Goal: Contribute content

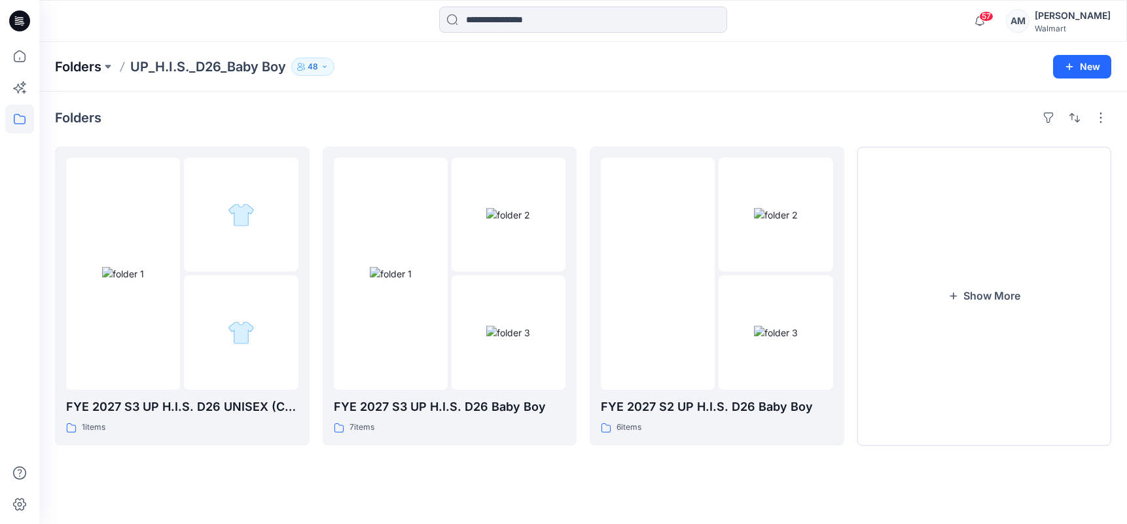
click at [91, 68] on p "Folders" at bounding box center [78, 67] width 46 height 18
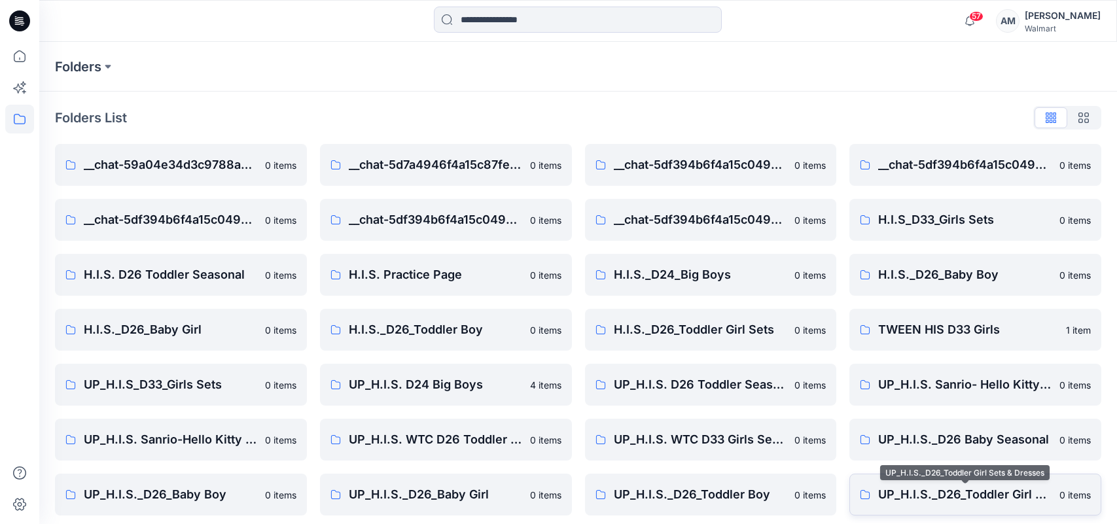
click at [982, 494] on p "UP_H.I.S._D26_Toddler Girl Sets & Dresses" at bounding box center [964, 495] width 173 height 18
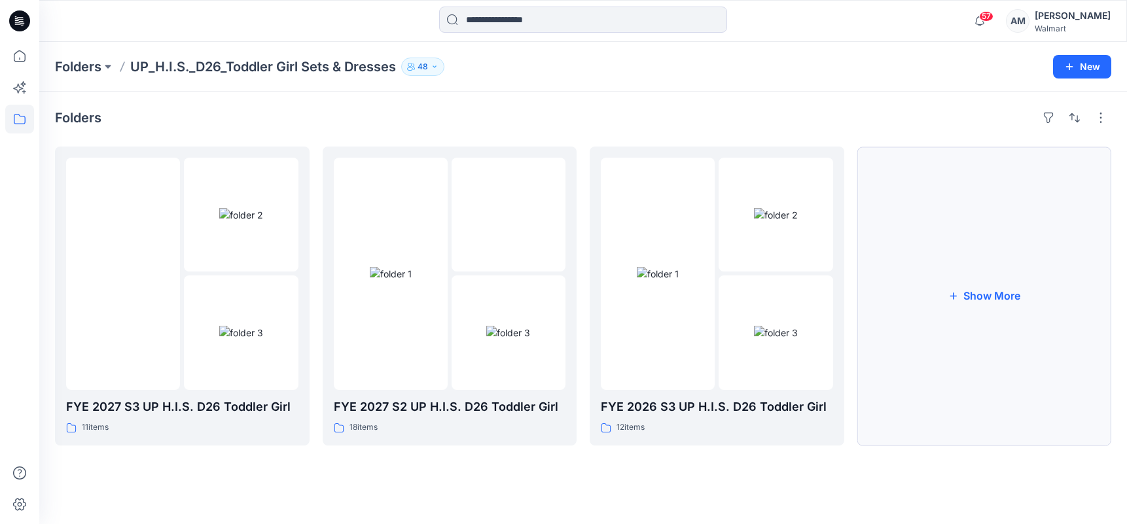
click at [1003, 318] on button "Show More" at bounding box center [984, 296] width 255 height 299
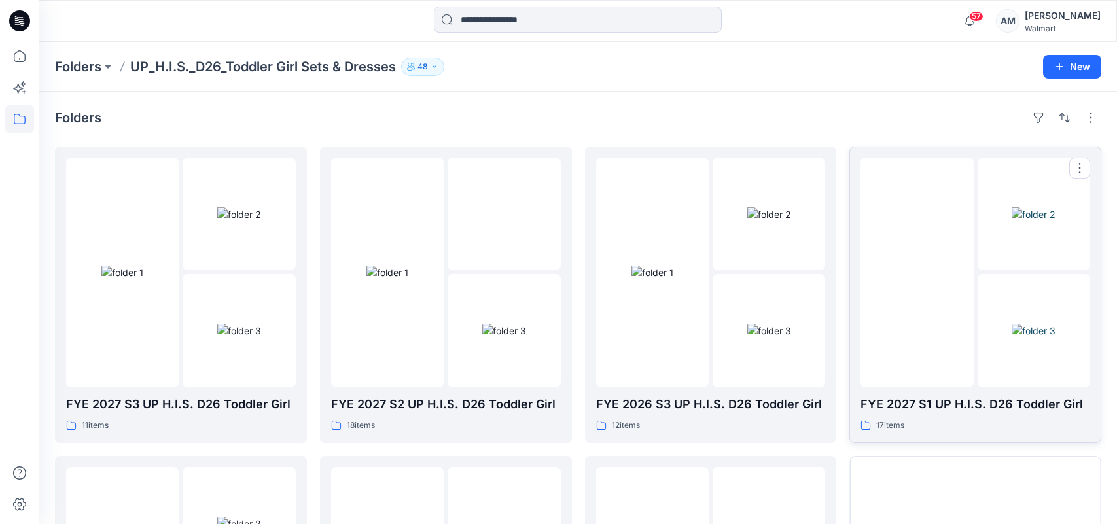
click at [917, 272] on img at bounding box center [917, 272] width 0 height 0
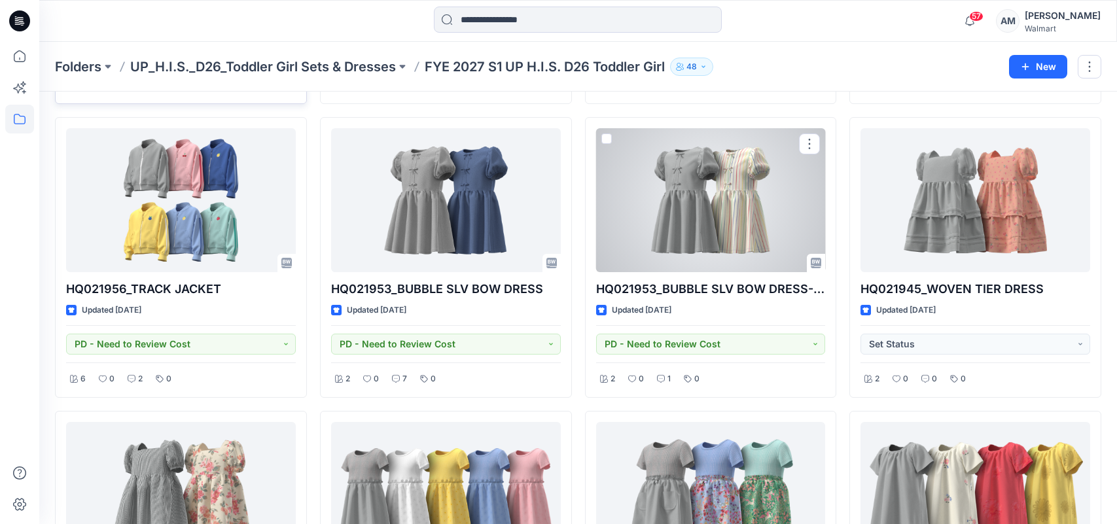
scroll to position [292, 0]
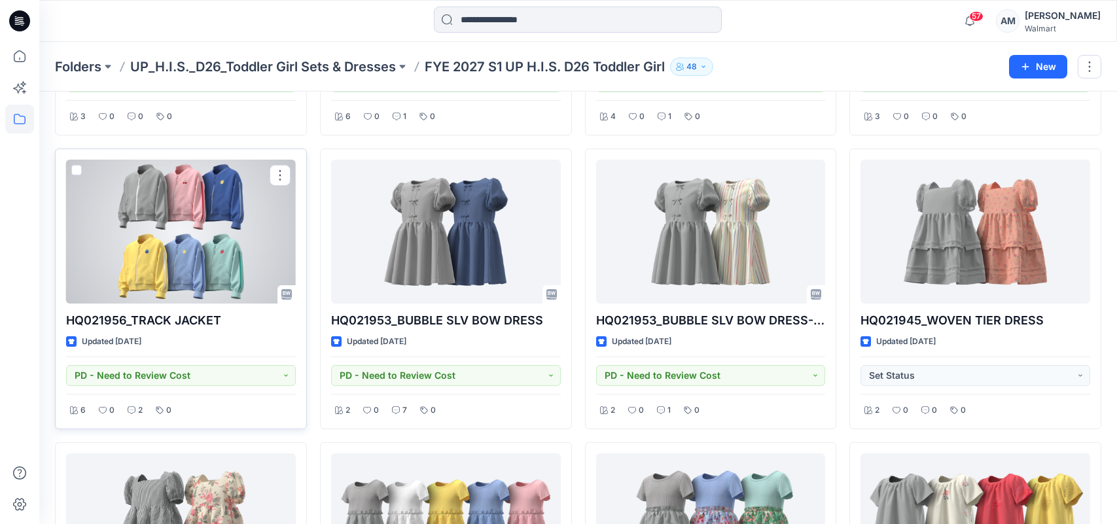
click at [178, 249] on div at bounding box center [181, 232] width 230 height 144
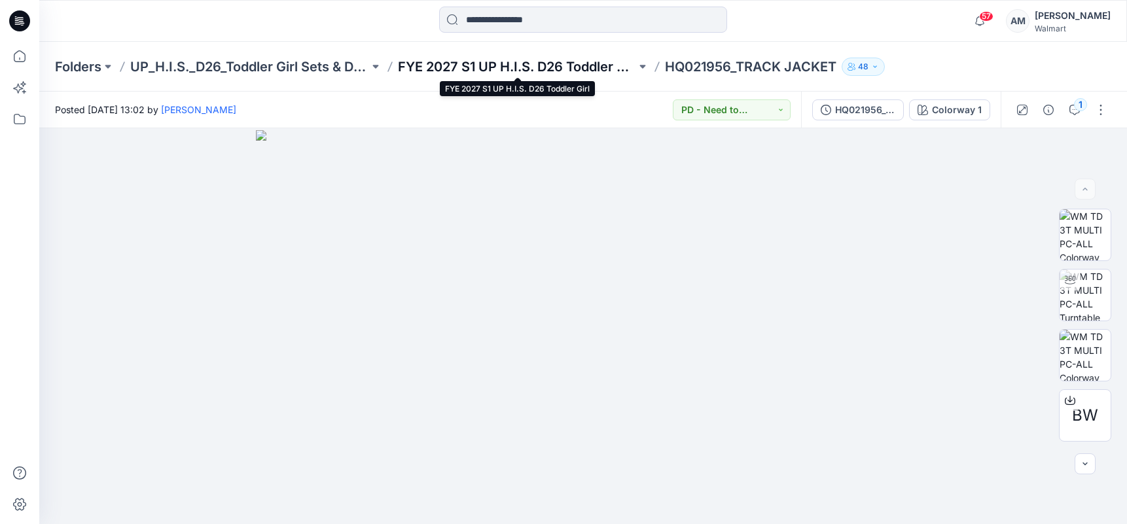
click at [579, 67] on p "FYE 2027 S1 UP H.I.S. D26 Toddler Girl" at bounding box center [517, 67] width 239 height 18
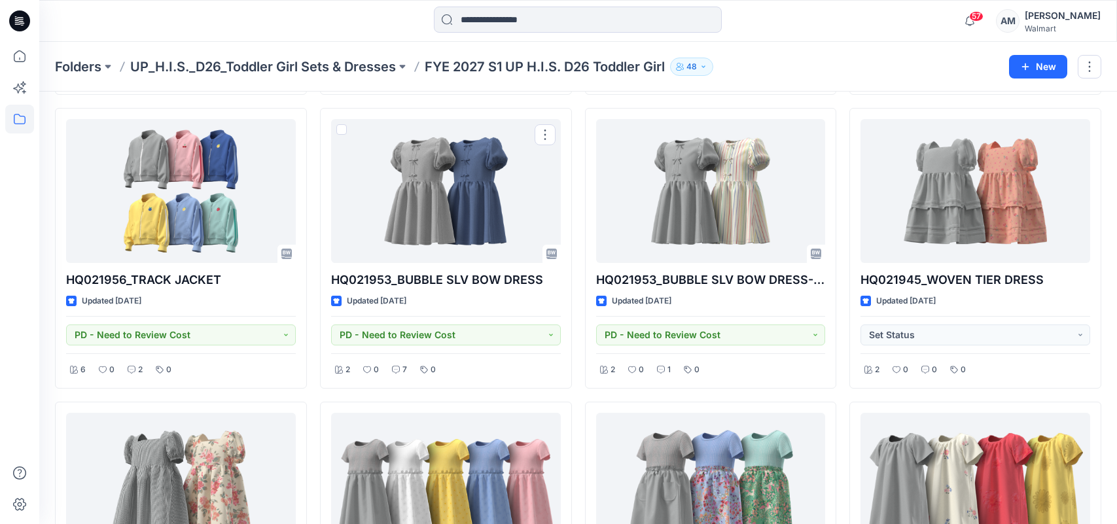
scroll to position [196, 0]
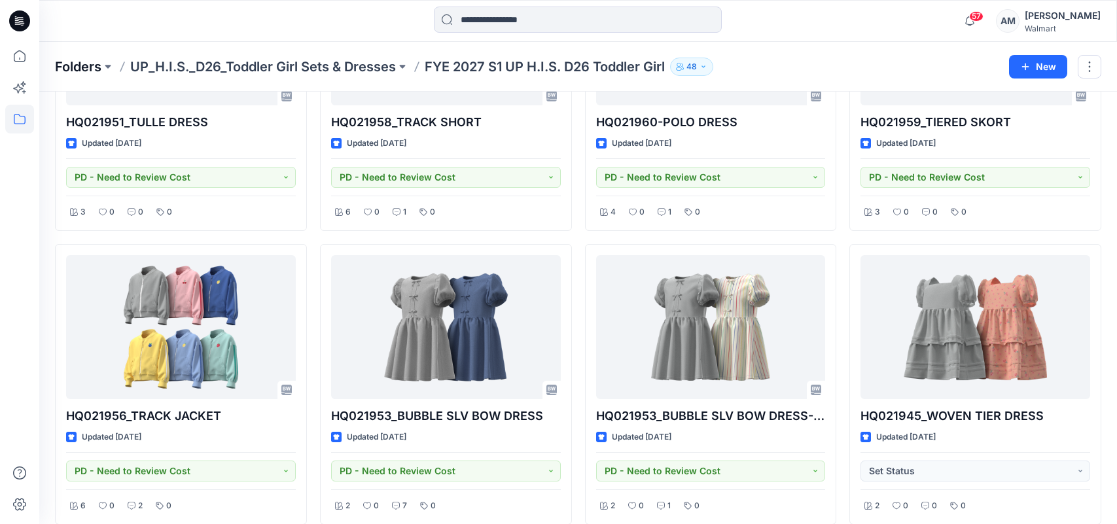
click at [77, 65] on p "Folders" at bounding box center [78, 67] width 46 height 18
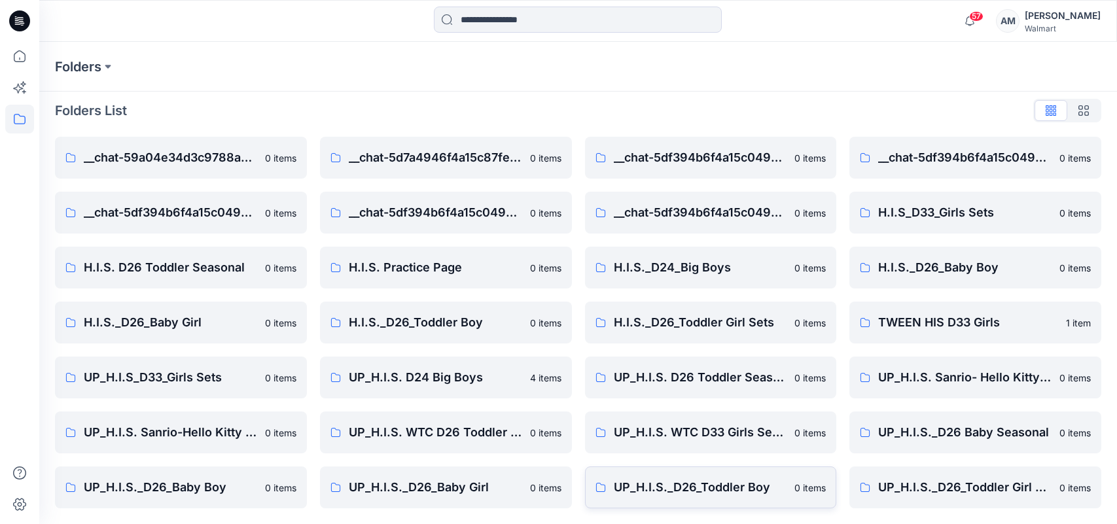
click at [679, 482] on p "UP_H.I.S._D26_Toddler Boy" at bounding box center [700, 487] width 173 height 18
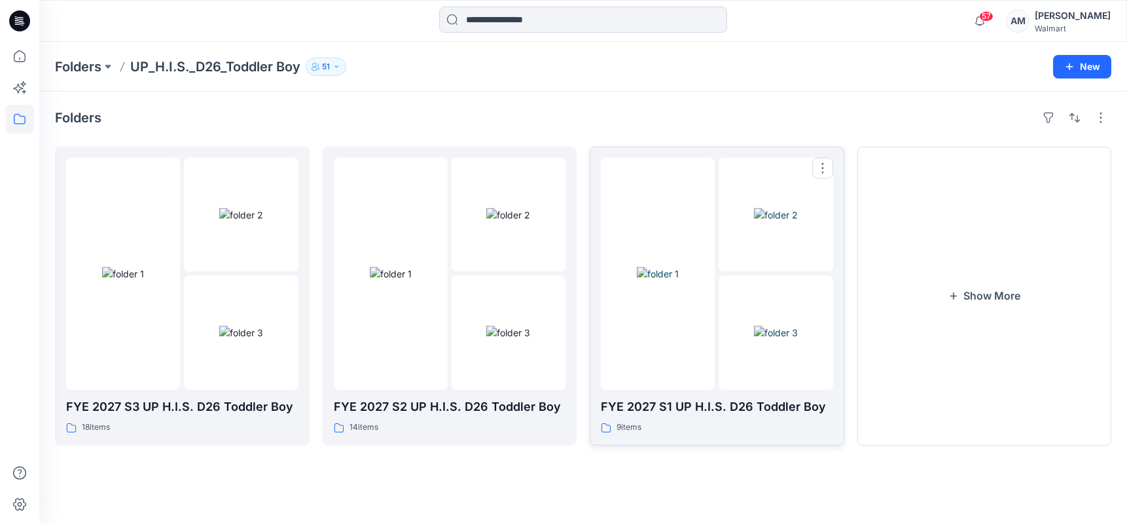
click at [679, 267] on img at bounding box center [658, 274] width 42 height 14
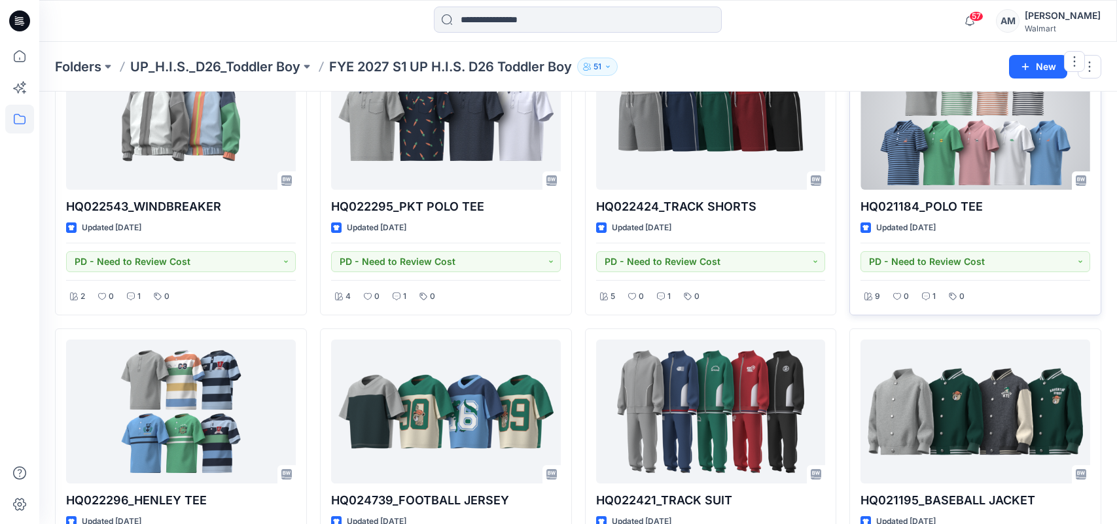
scroll to position [131, 0]
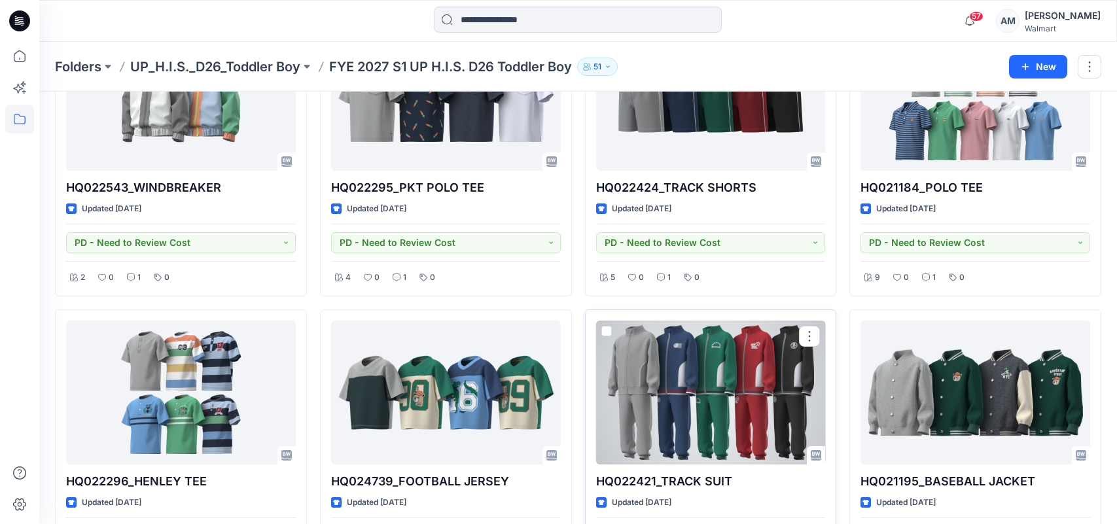
click at [761, 387] on div at bounding box center [711, 393] width 230 height 144
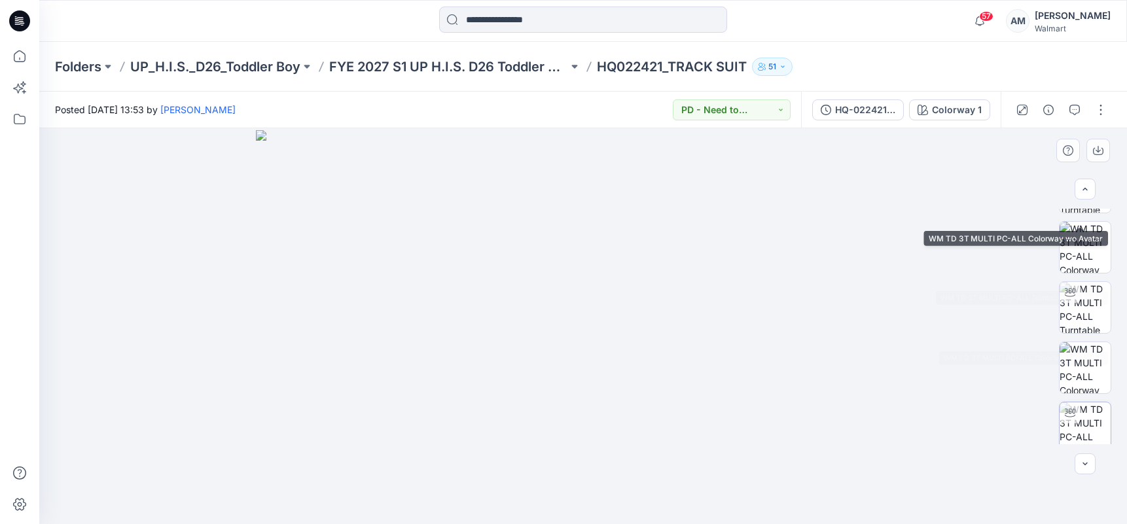
scroll to position [178, 0]
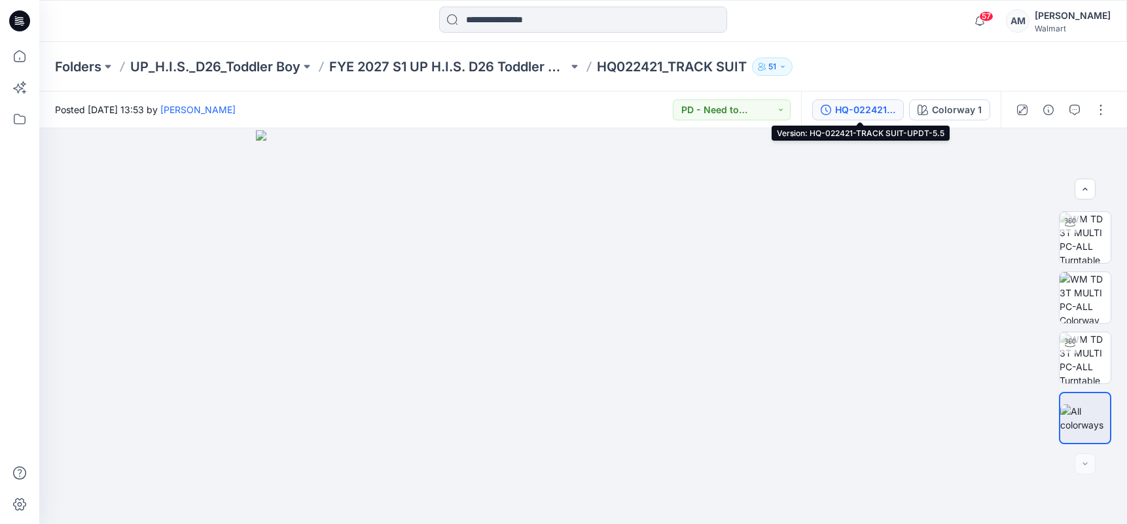
click at [879, 103] on div "HQ-022421-TRACK SUIT-UPDT-5.5" at bounding box center [865, 110] width 60 height 14
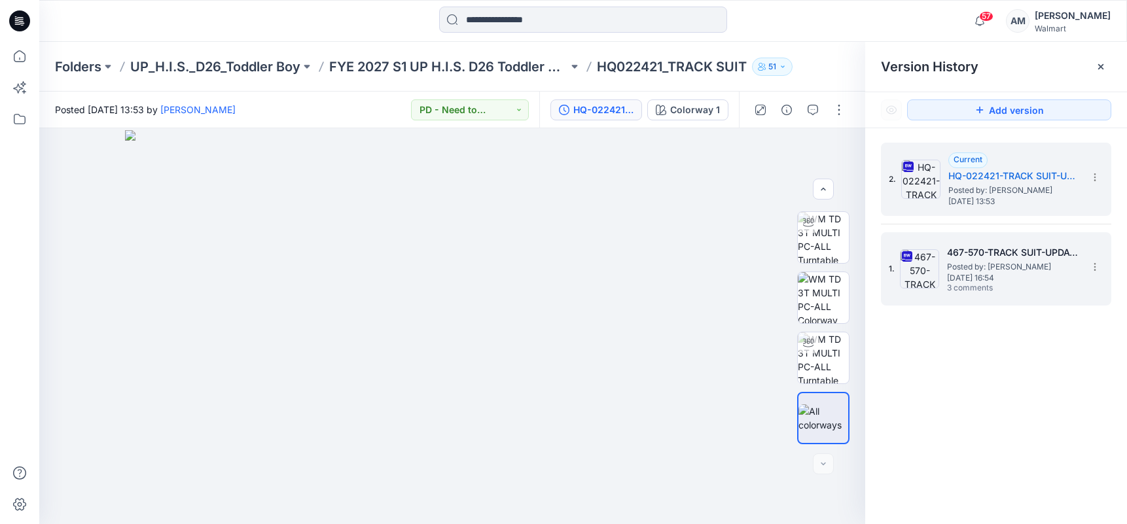
click at [1028, 276] on span "[DATE] 16:54" at bounding box center [1012, 278] width 131 height 9
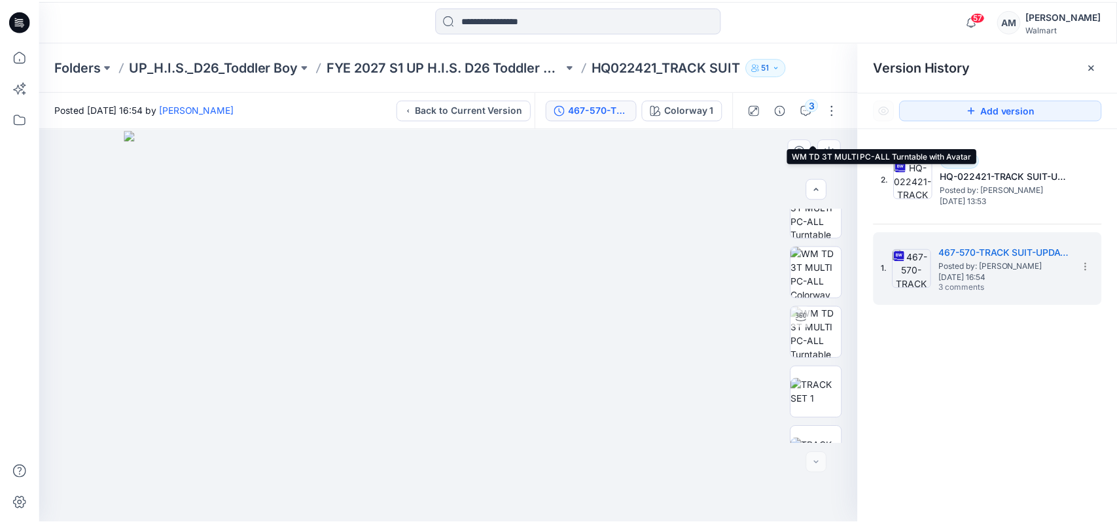
scroll to position [780, 0]
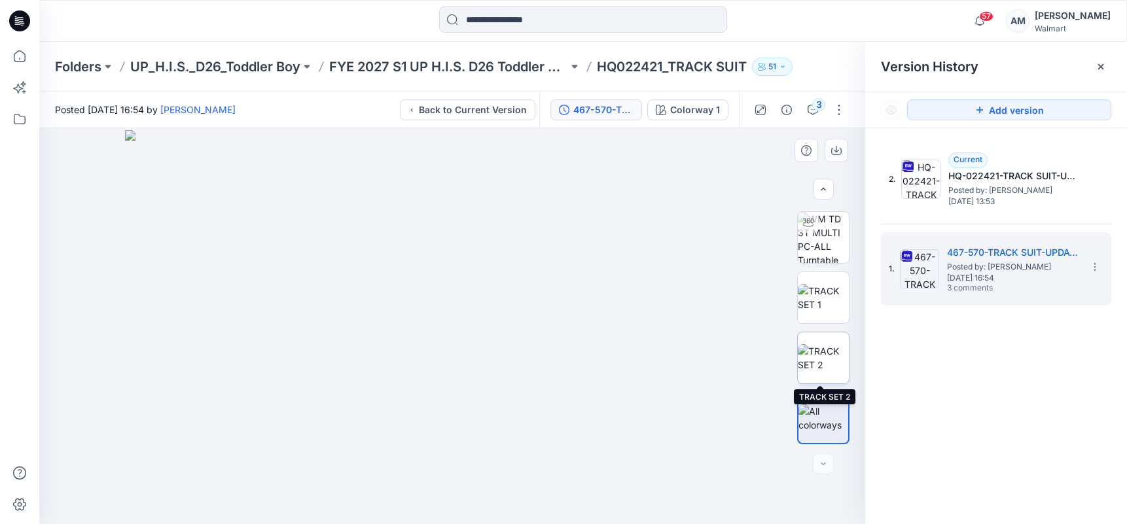
click at [800, 358] on img at bounding box center [823, 357] width 51 height 27
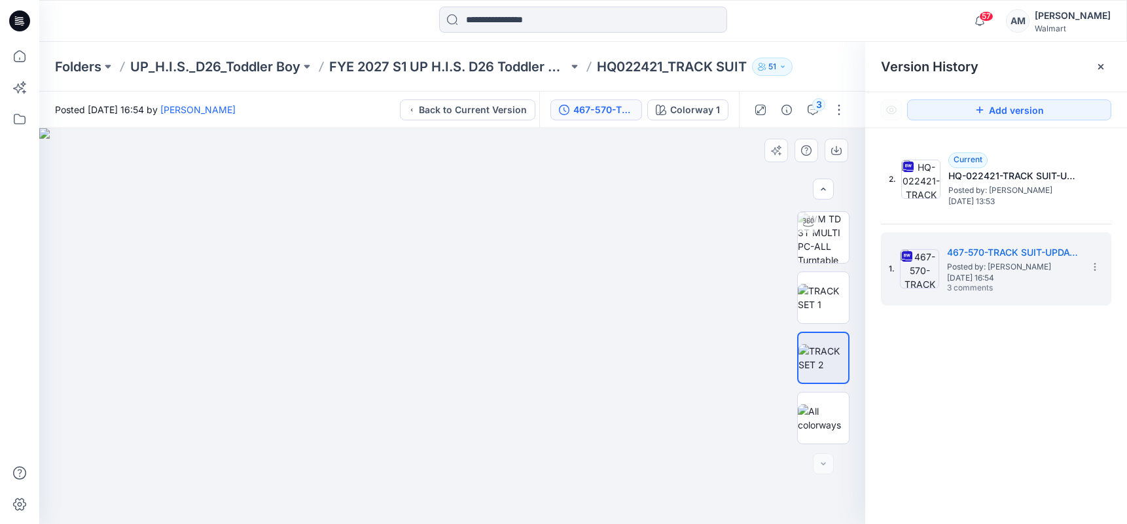
drag, startPoint x: 453, startPoint y: 231, endPoint x: 494, endPoint y: 401, distance: 174.4
click at [494, 401] on img at bounding box center [455, 326] width 833 height 396
drag, startPoint x: 474, startPoint y: 279, endPoint x: 487, endPoint y: 357, distance: 78.2
click at [487, 357] on img at bounding box center [451, 326] width 557 height 396
click at [837, 291] on img at bounding box center [823, 297] width 51 height 27
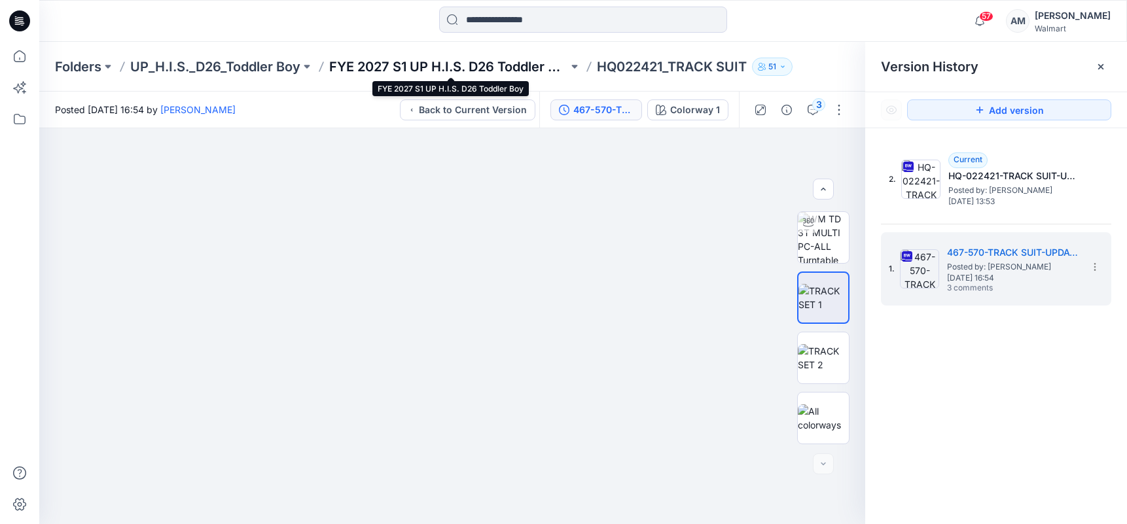
click at [433, 58] on p "FYE 2027 S1 UP H.I.S. D26 Toddler Boy" at bounding box center [448, 67] width 239 height 18
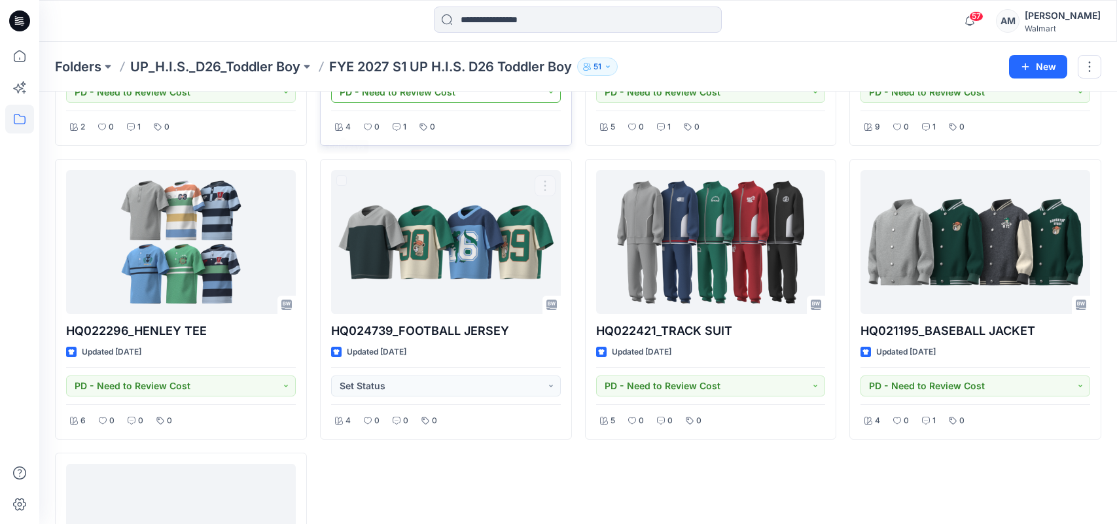
scroll to position [262, 0]
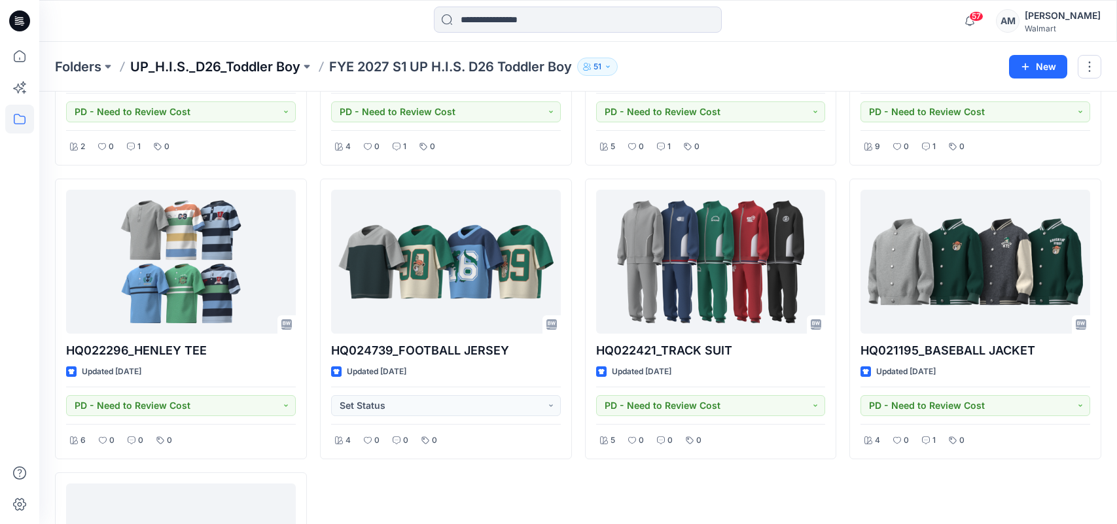
click at [248, 70] on p "UP_H.I.S._D26_Toddler Boy" at bounding box center [215, 67] width 170 height 18
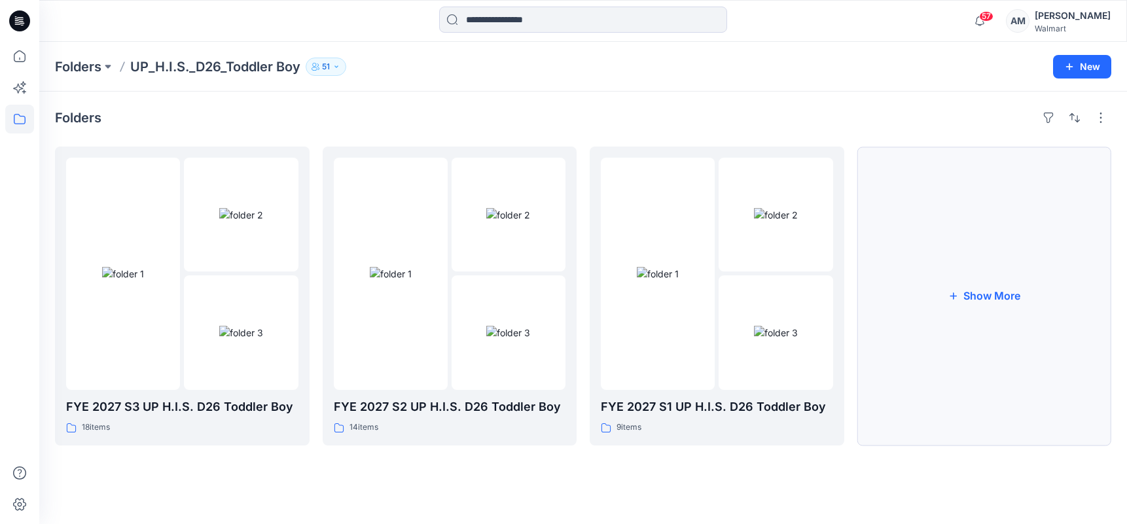
click at [958, 289] on button "Show More" at bounding box center [984, 296] width 255 height 299
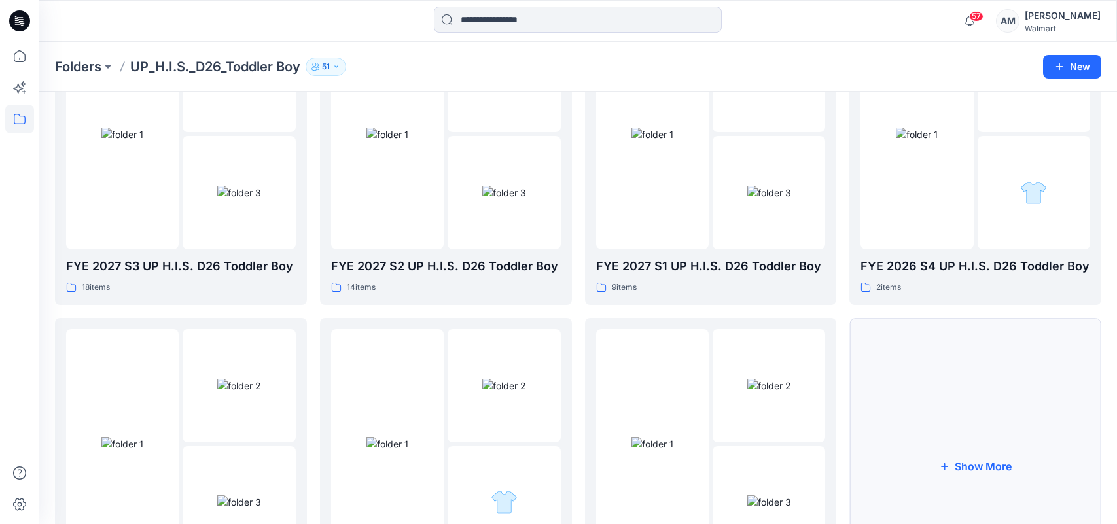
scroll to position [262, 0]
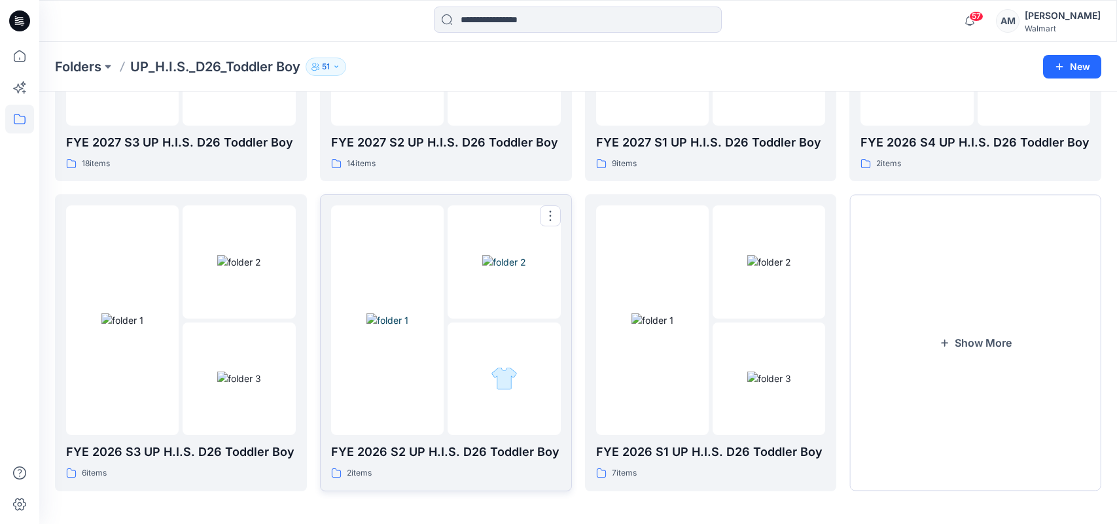
click at [482, 269] on img at bounding box center [504, 262] width 44 height 14
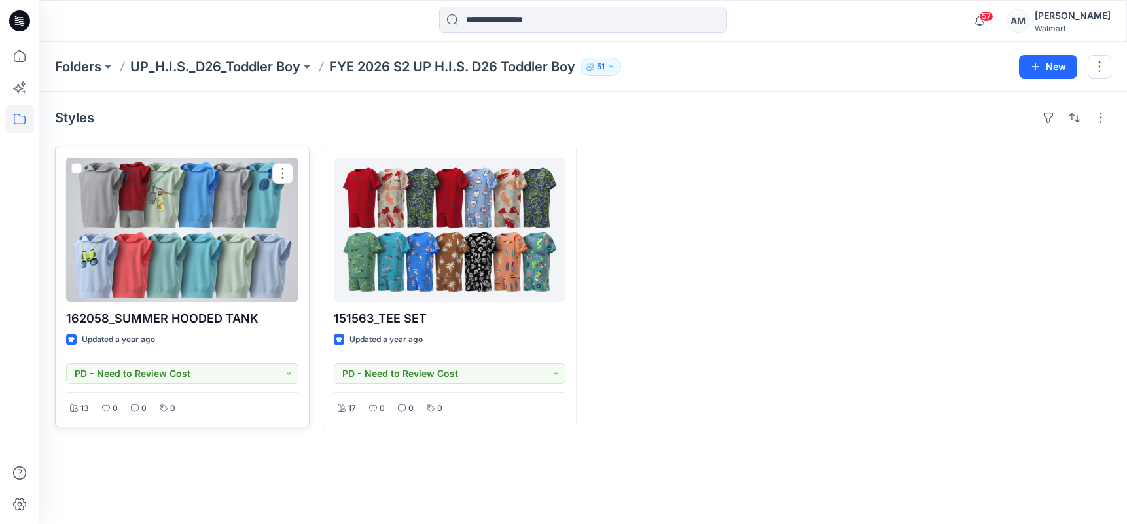
click at [206, 247] on div at bounding box center [182, 230] width 232 height 144
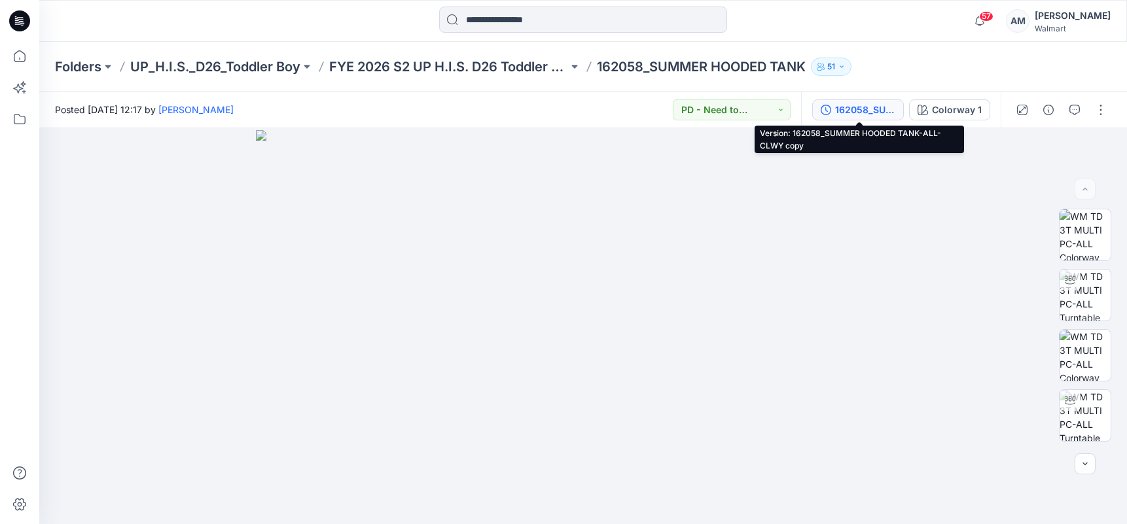
click at [864, 107] on div "162058_SUMMER HOODED TANK-ALL-CLWY copy" at bounding box center [865, 110] width 60 height 14
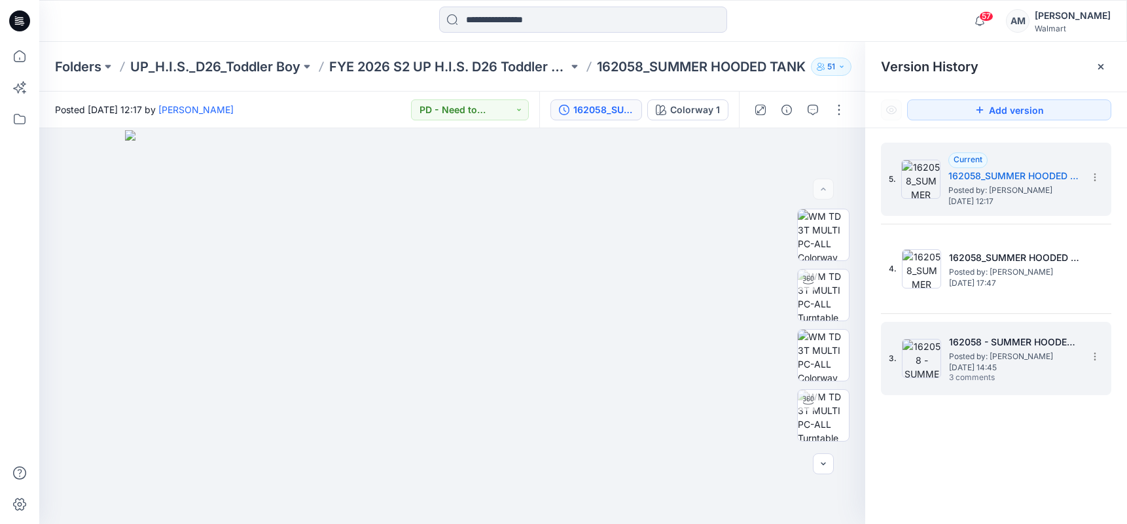
click at [1003, 338] on h5 "162058 - SUMMER HOODED TANK" at bounding box center [1014, 342] width 131 height 16
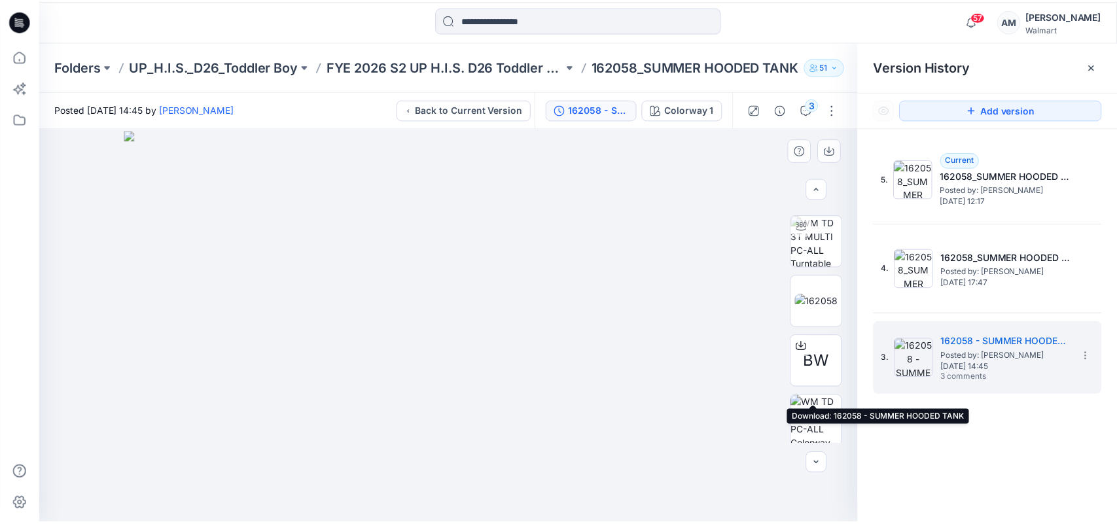
scroll to position [217, 0]
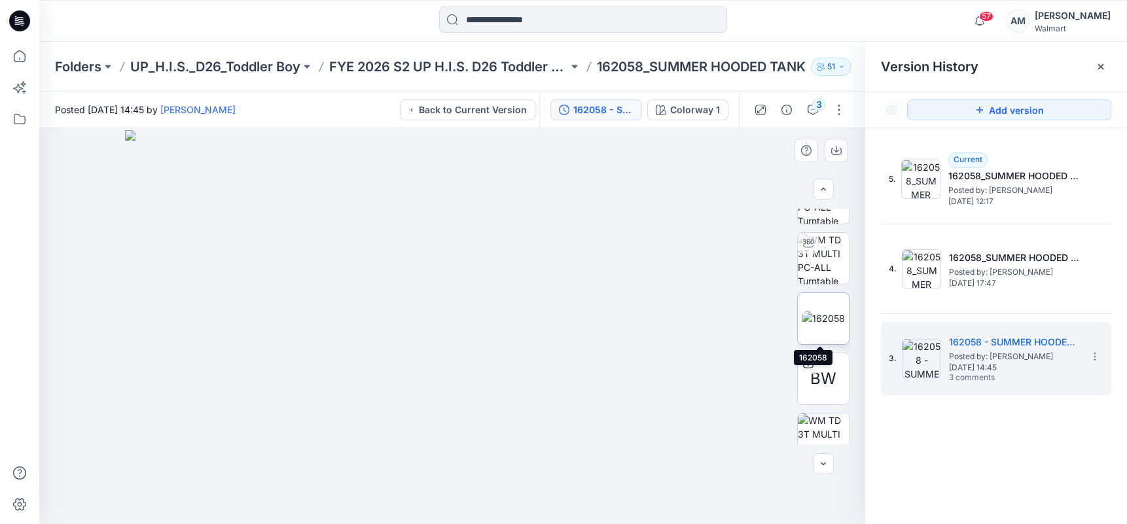
click at [811, 325] on img at bounding box center [823, 319] width 43 height 14
drag, startPoint x: 400, startPoint y: 300, endPoint x: 627, endPoint y: 434, distance: 263.4
click at [643, 456] on img at bounding box center [594, 217] width 1127 height 616
drag, startPoint x: 357, startPoint y: 306, endPoint x: 461, endPoint y: 348, distance: 112.2
click at [461, 348] on img at bounding box center [602, 285] width 1127 height 479
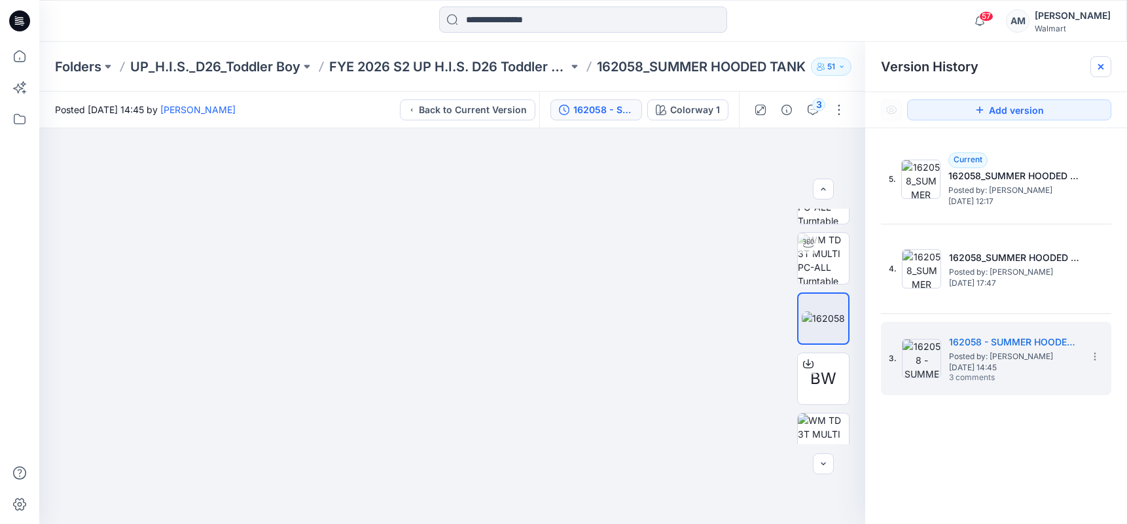
click at [1095, 63] on icon at bounding box center [1100, 67] width 10 height 10
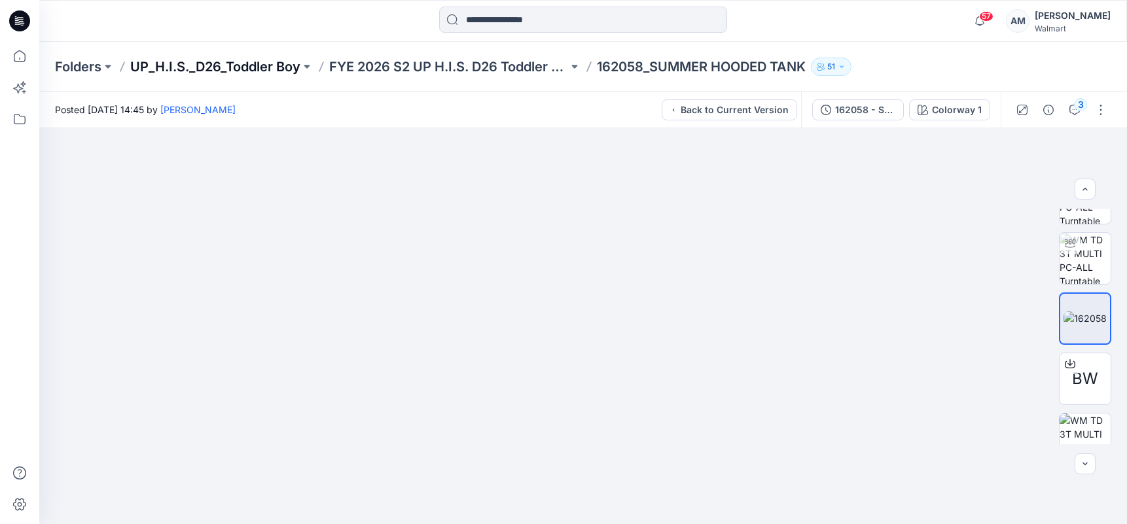
click at [283, 68] on p "UP_H.I.S._D26_Toddler Boy" at bounding box center [215, 67] width 170 height 18
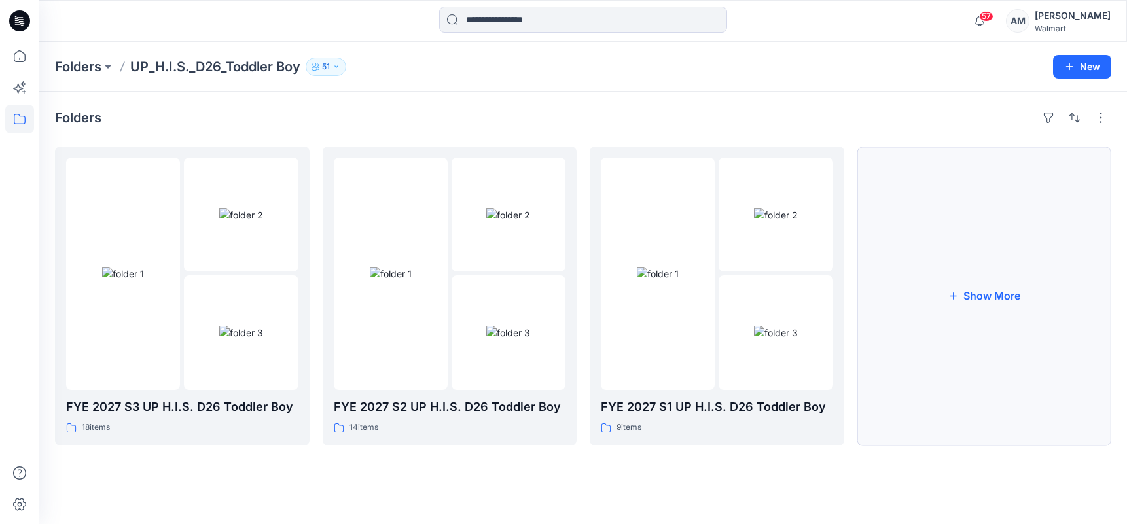
click at [1001, 279] on button "Show More" at bounding box center [984, 296] width 255 height 299
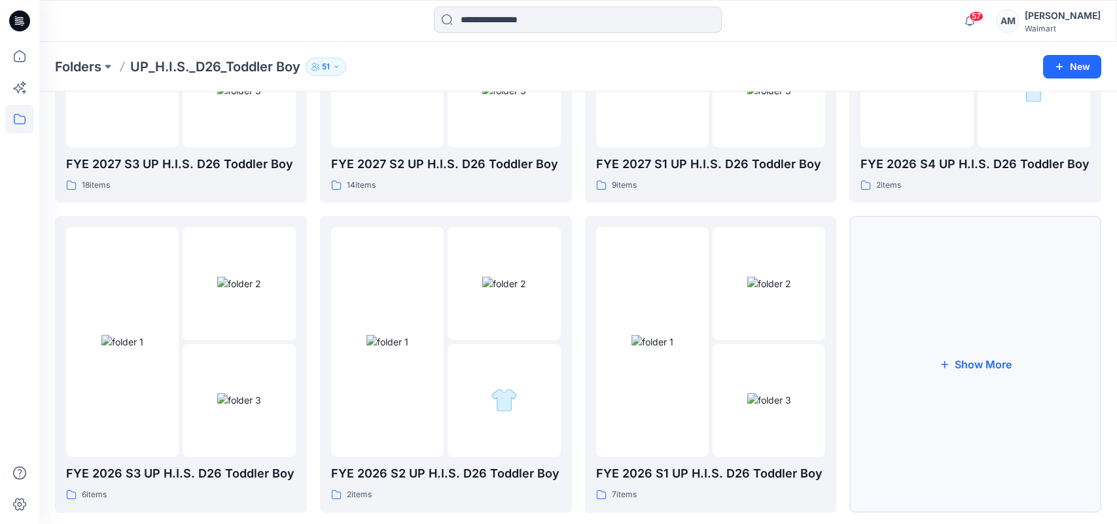
scroll to position [262, 0]
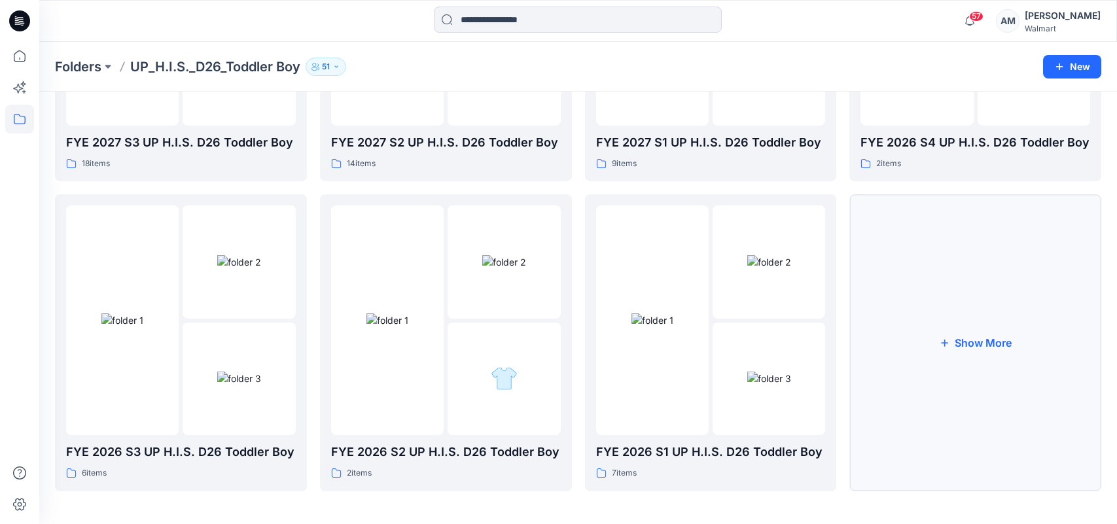
click at [959, 329] on button "Show More" at bounding box center [975, 342] width 252 height 296
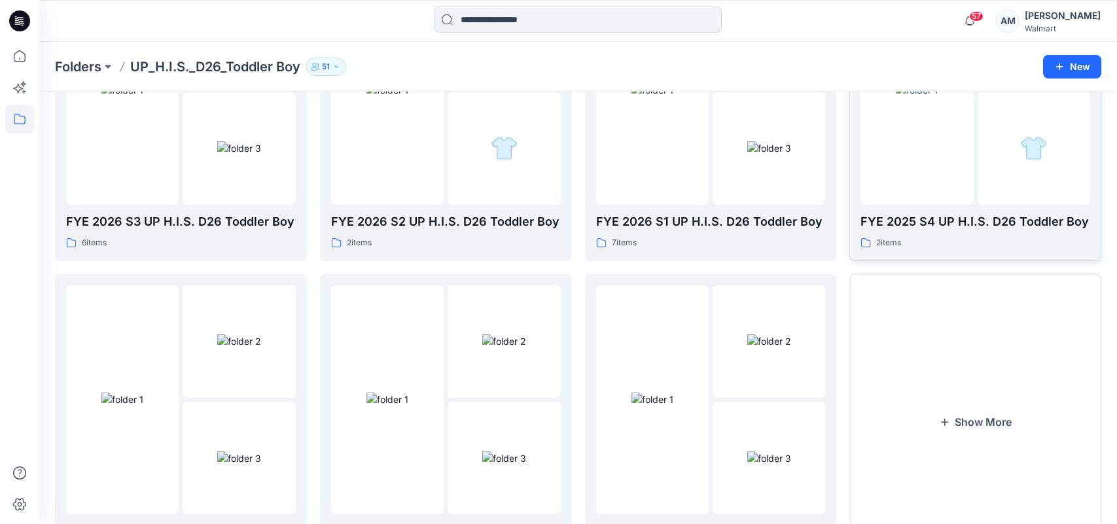
scroll to position [524, 0]
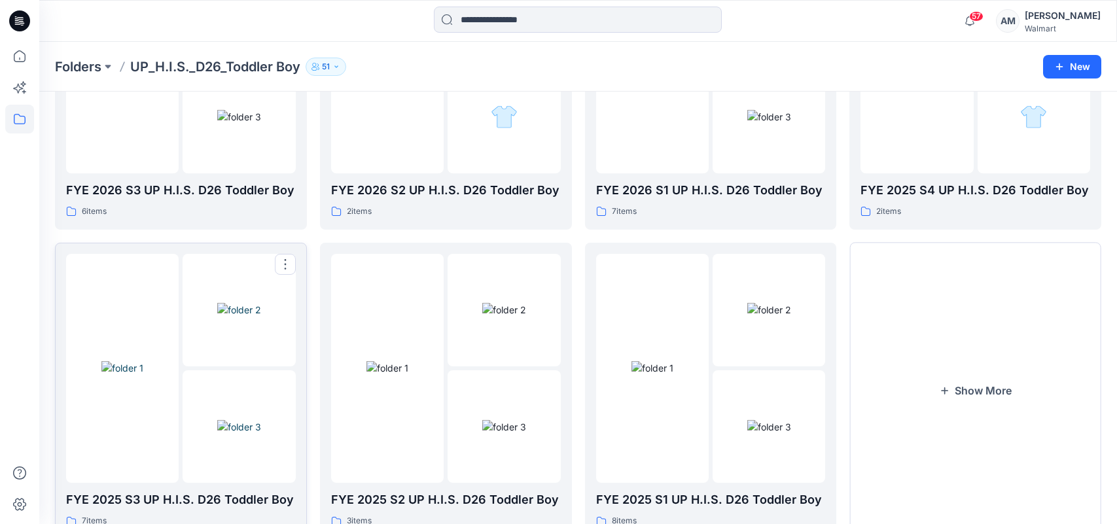
click at [105, 361] on img at bounding box center [122, 368] width 42 height 14
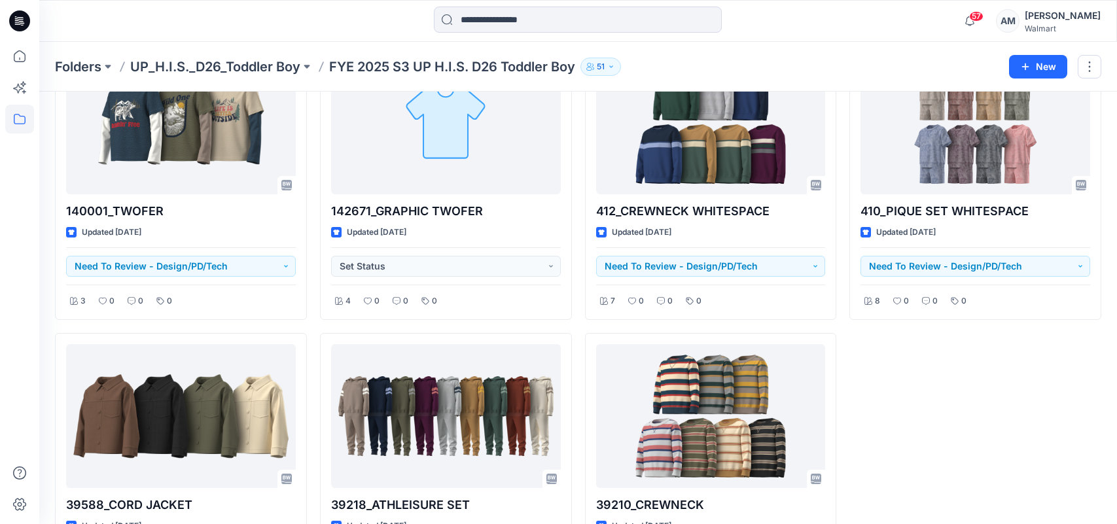
scroll to position [131, 0]
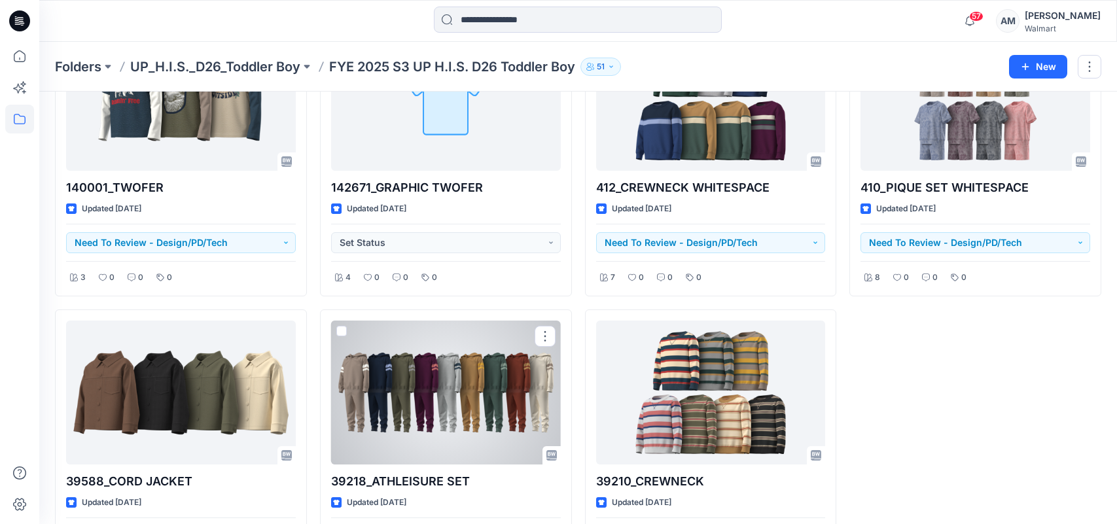
click at [434, 391] on div at bounding box center [446, 393] width 230 height 144
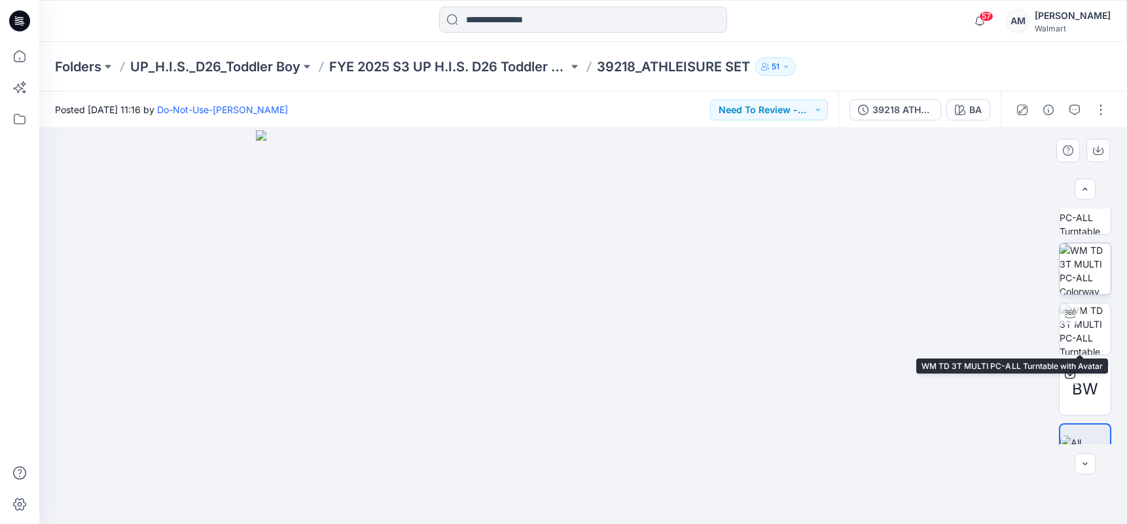
scroll to position [359, 0]
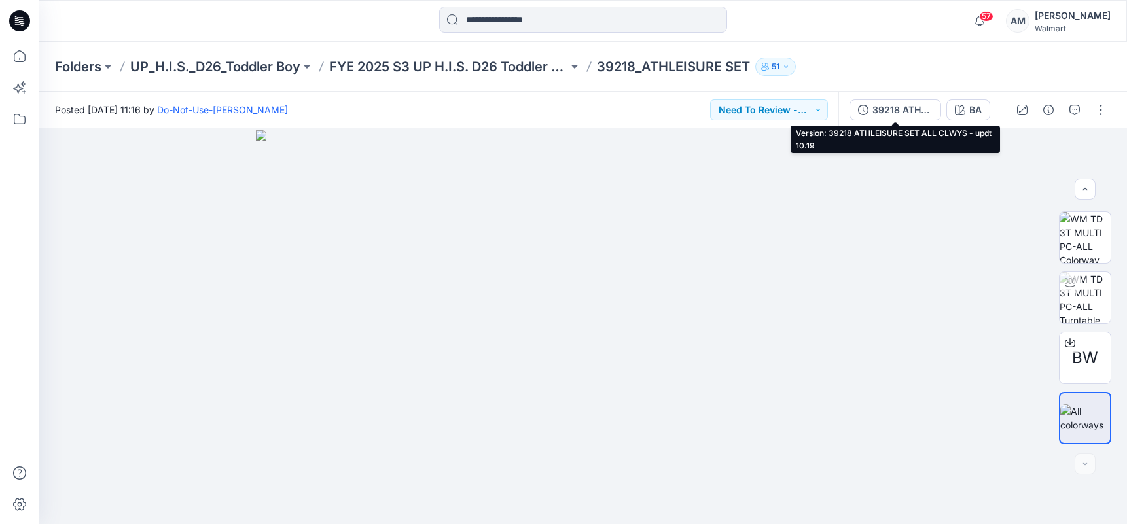
click at [881, 107] on div "39218 ATHLEISURE SET ALL CLWYS - updt 10.19" at bounding box center [902, 110] width 60 height 14
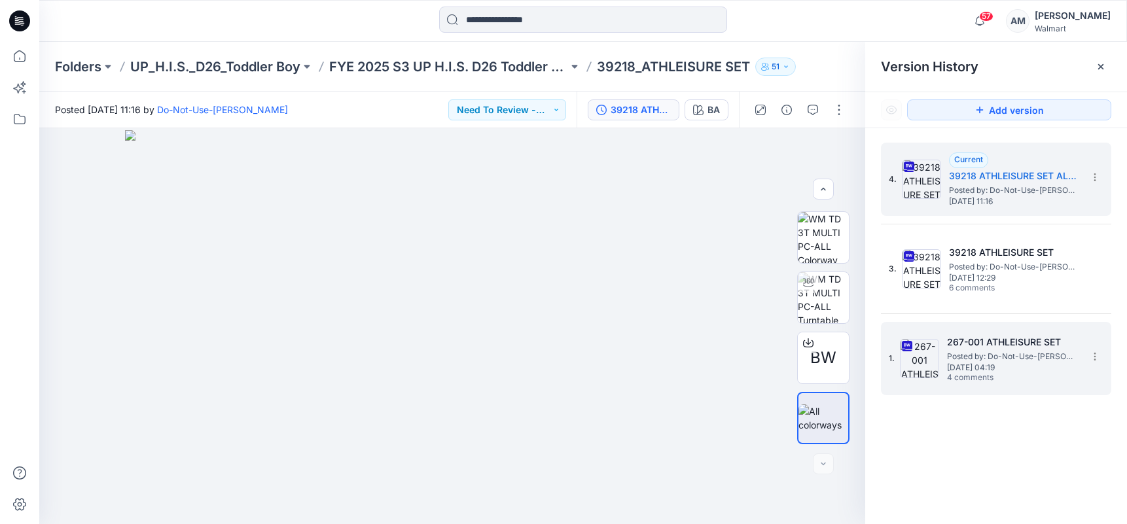
click at [1004, 350] on span "Posted by: Do-Not-Use-[PERSON_NAME]" at bounding box center [1012, 356] width 131 height 13
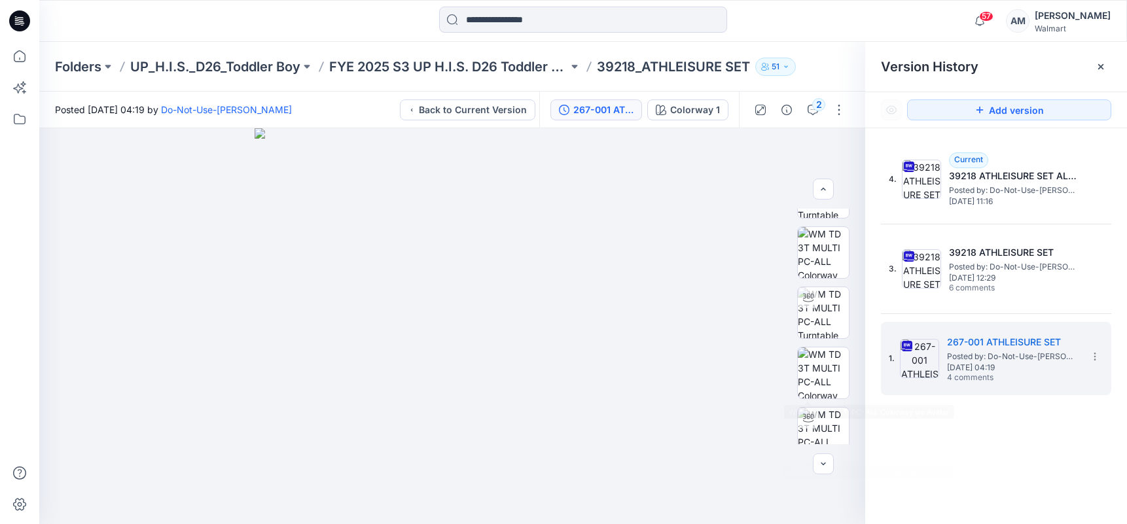
scroll to position [102, 0]
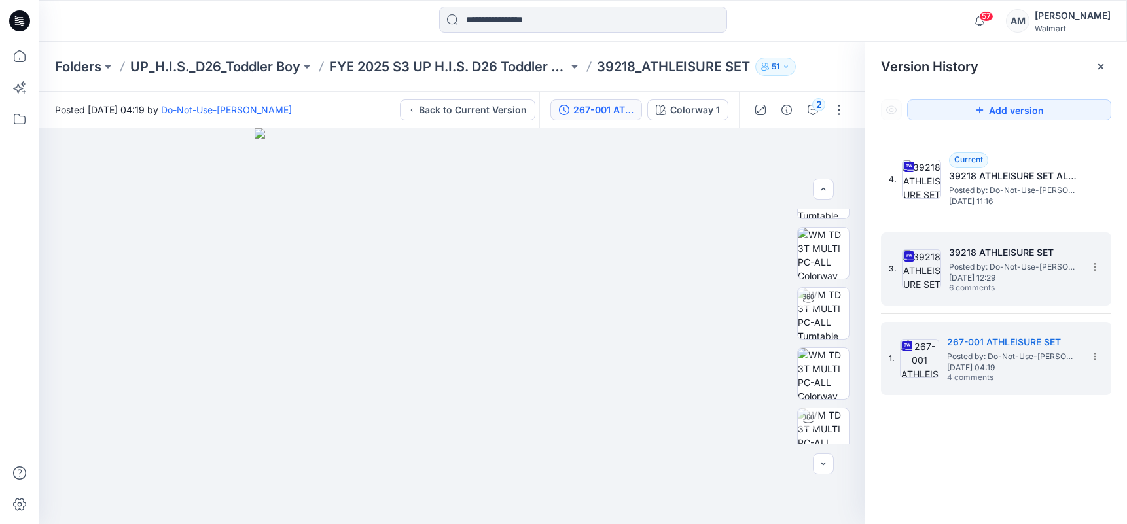
click at [1020, 279] on span "[DATE] 12:29" at bounding box center [1014, 278] width 131 height 9
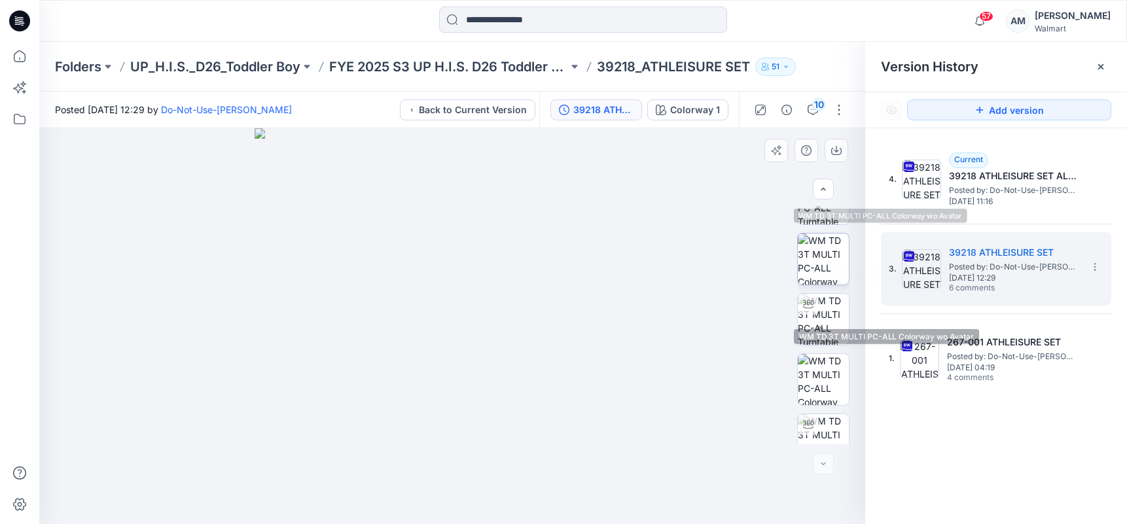
scroll to position [419, 0]
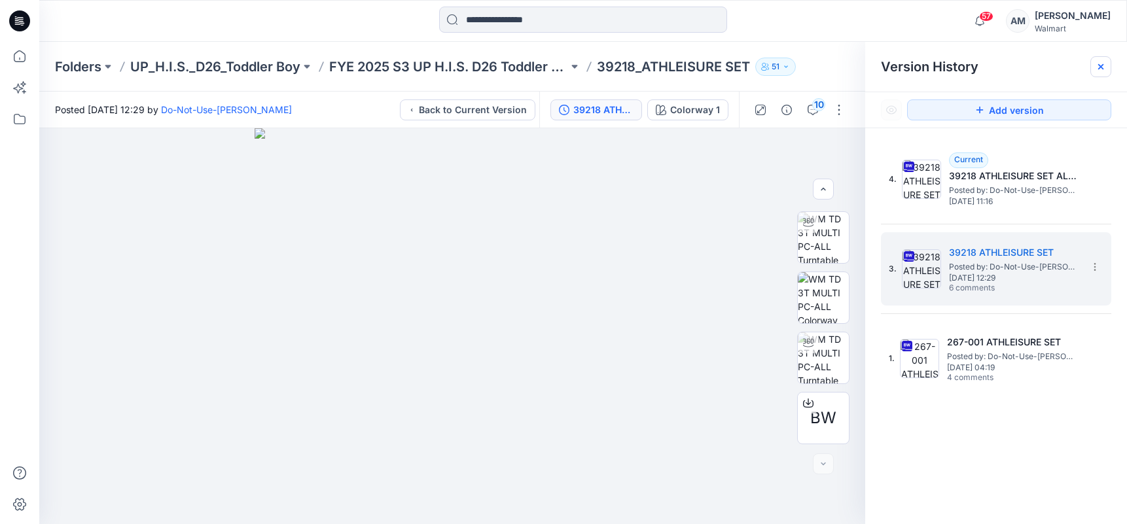
click at [1099, 65] on icon at bounding box center [1100, 66] width 5 height 5
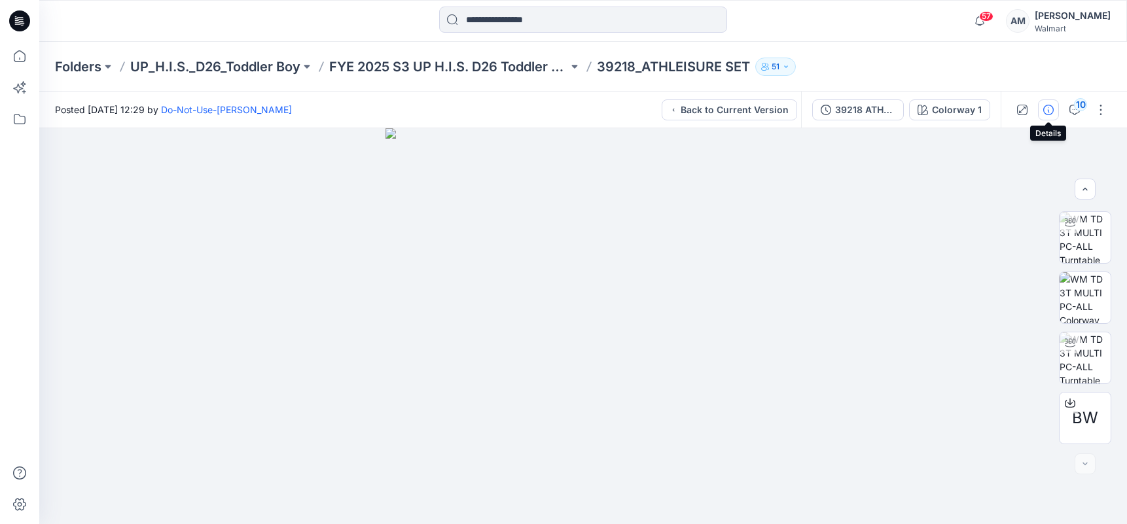
click at [1049, 114] on icon "button" at bounding box center [1048, 110] width 10 height 10
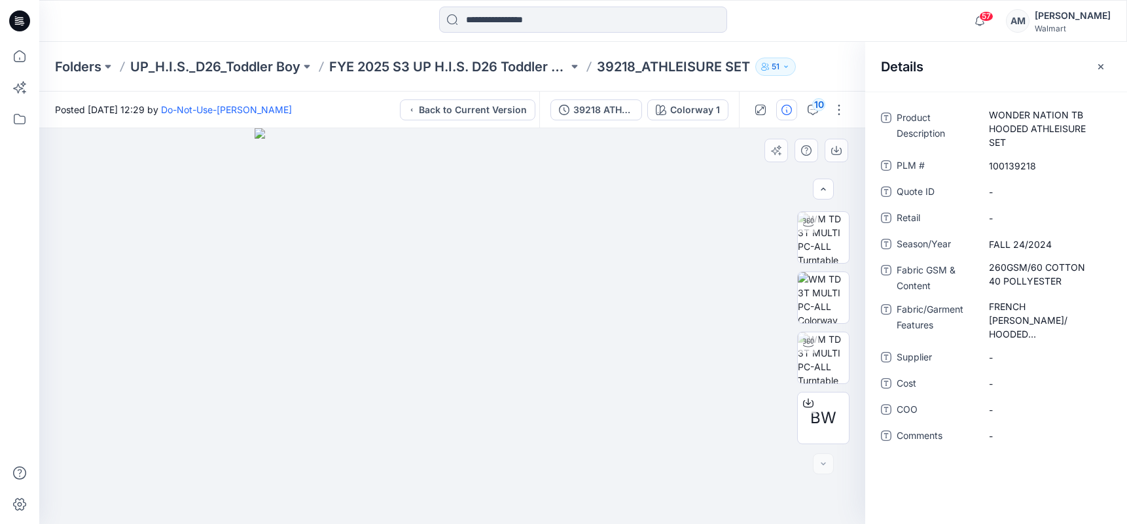
click at [757, 141] on div at bounding box center [452, 326] width 826 height 396
click at [702, 154] on div at bounding box center [452, 326] width 826 height 396
click at [1102, 63] on icon "button" at bounding box center [1100, 67] width 10 height 10
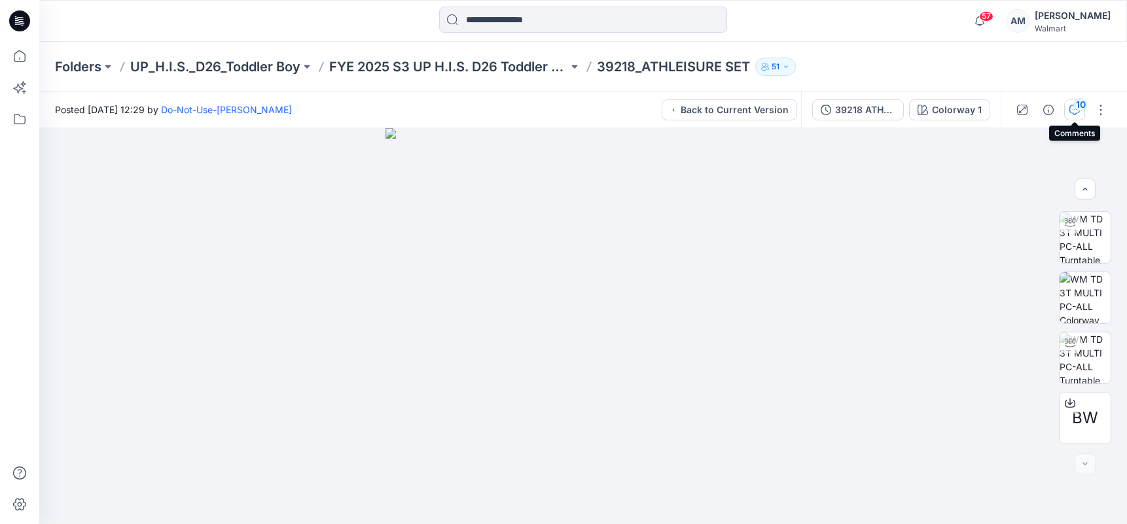
click at [1071, 105] on icon "button" at bounding box center [1074, 110] width 10 height 10
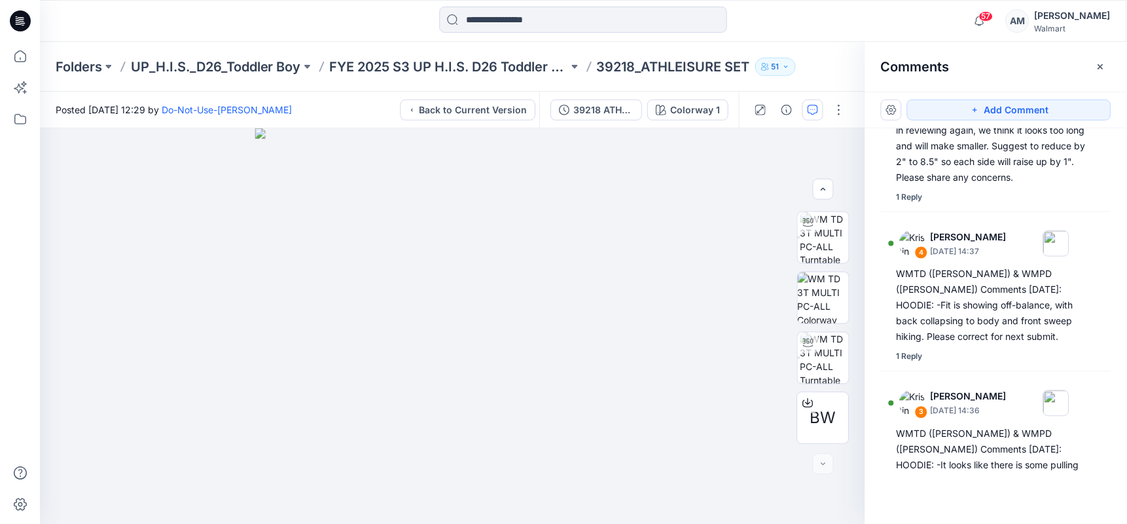
scroll to position [0, 0]
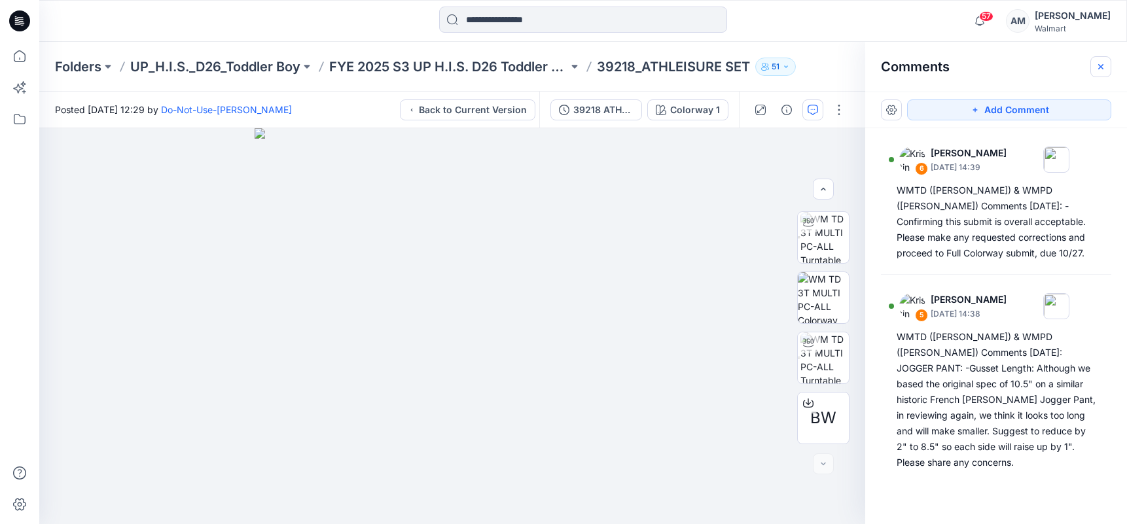
click at [1102, 65] on icon "button" at bounding box center [1100, 65] width 5 height 5
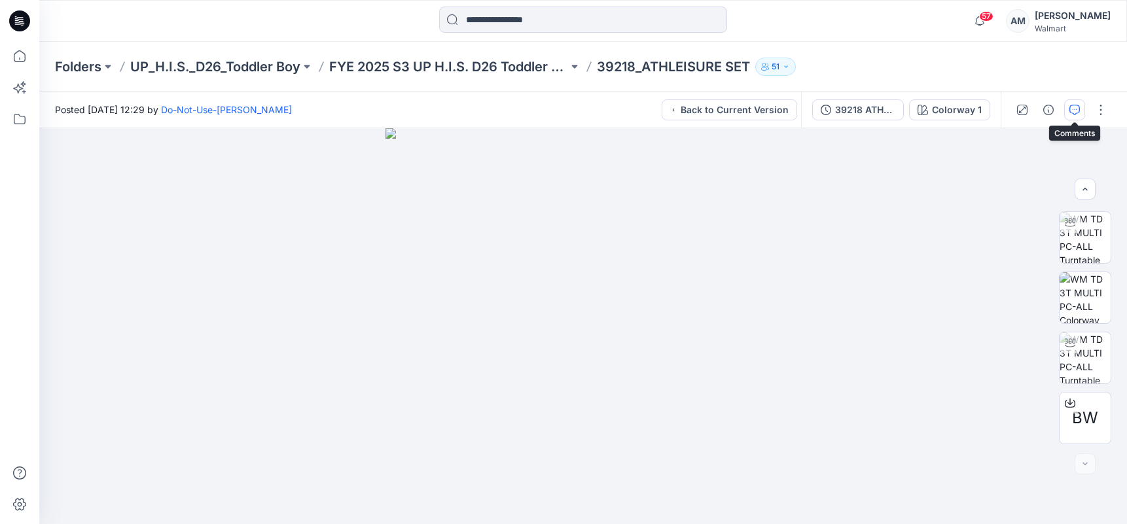
click at [1072, 105] on icon "button" at bounding box center [1074, 110] width 10 height 10
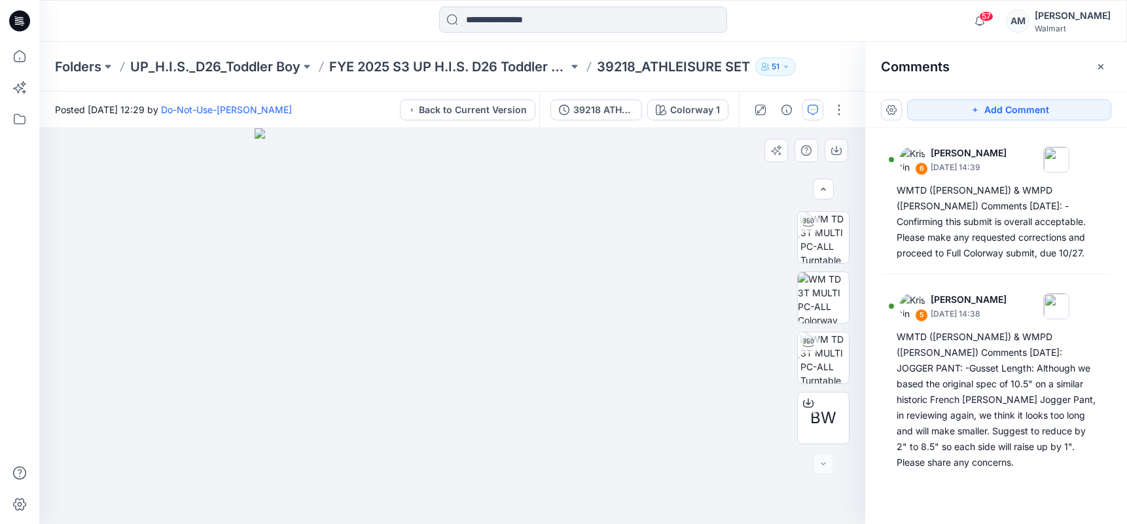
click at [728, 158] on div at bounding box center [452, 326] width 826 height 396
click at [1014, 63] on div "Comments" at bounding box center [996, 66] width 262 height 49
drag, startPoint x: 541, startPoint y: 505, endPoint x: 553, endPoint y: 500, distance: 12.9
click at [542, 504] on img at bounding box center [452, 325] width 395 height 395
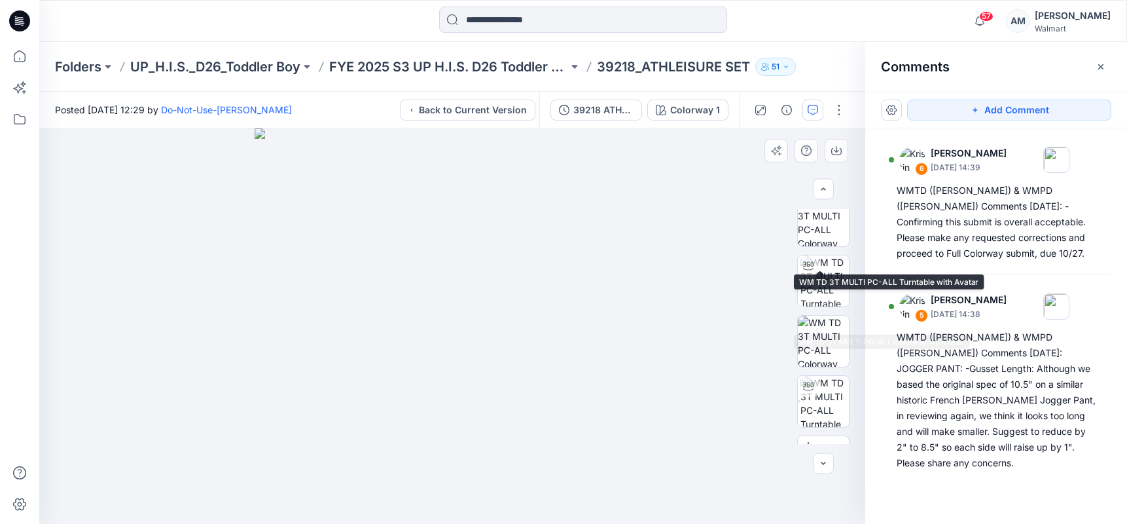
scroll to position [419, 0]
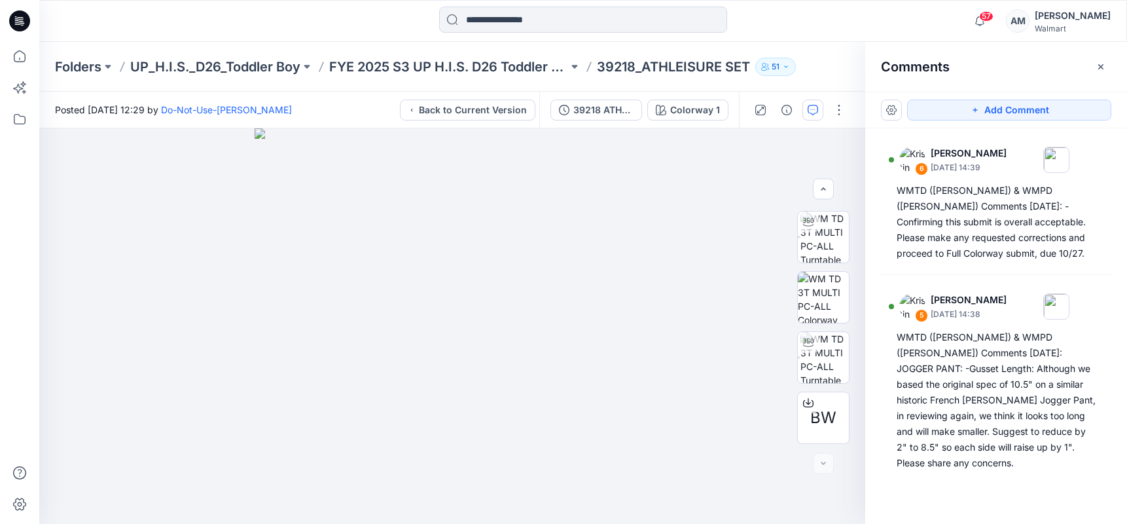
click at [800, 31] on div at bounding box center [583, 21] width 544 height 29
click at [507, 65] on p "FYE 2025 S3 UP H.I.S. D26 Toddler Boy" at bounding box center [448, 67] width 239 height 18
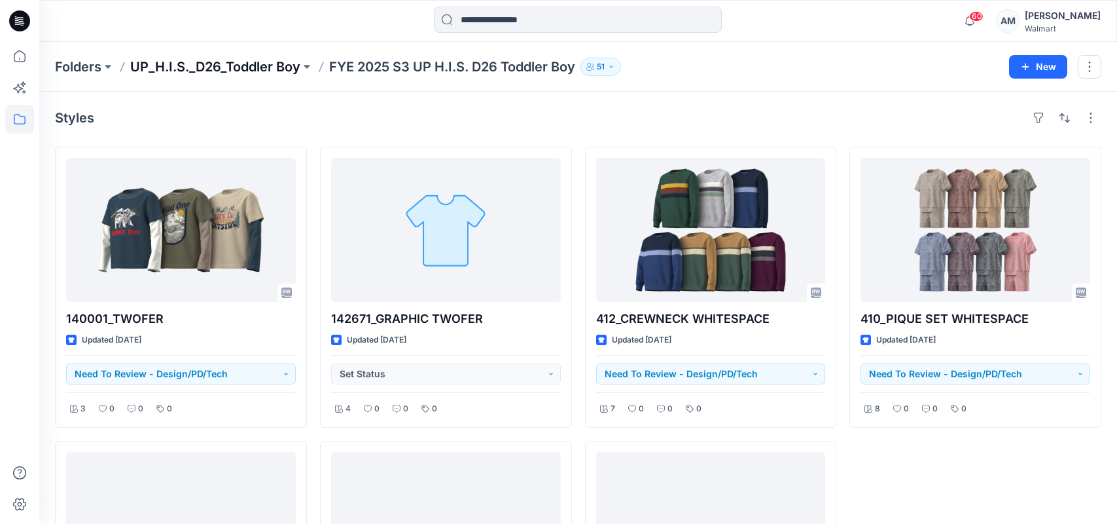
click at [209, 59] on p "UP_H.I.S._D26_Toddler Boy" at bounding box center [215, 67] width 170 height 18
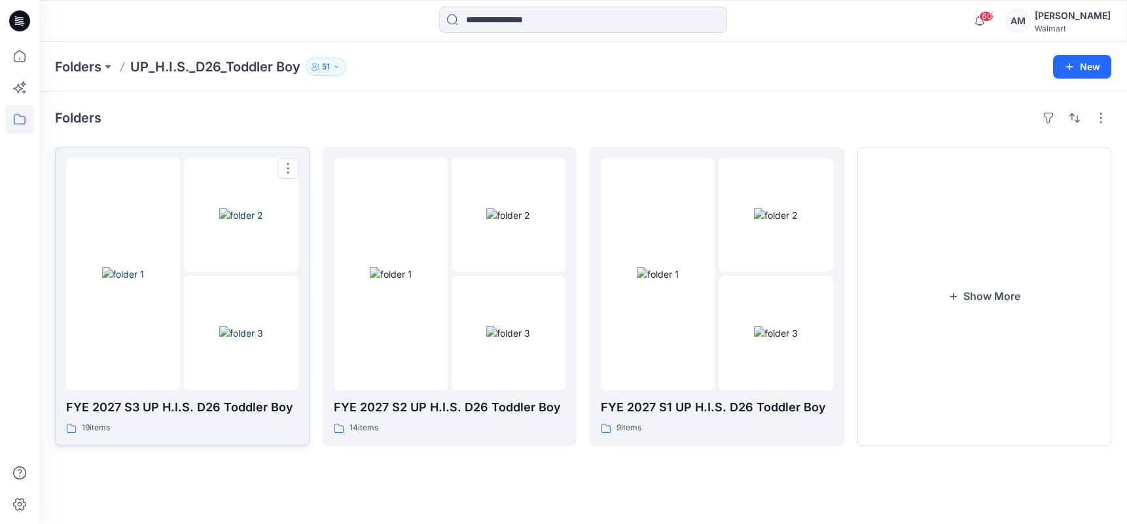
click at [144, 267] on img at bounding box center [123, 274] width 42 height 14
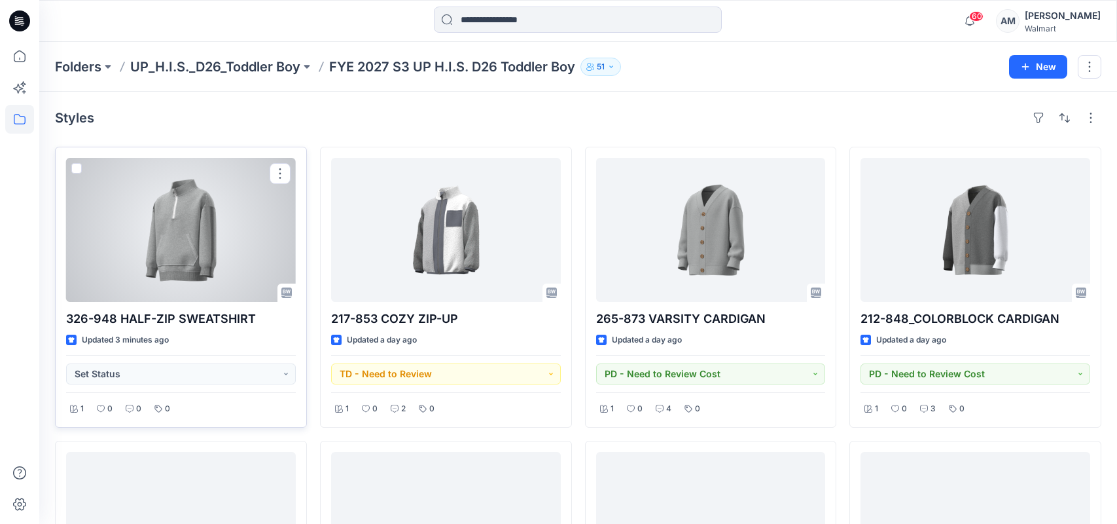
click at [207, 251] on div at bounding box center [181, 230] width 230 height 144
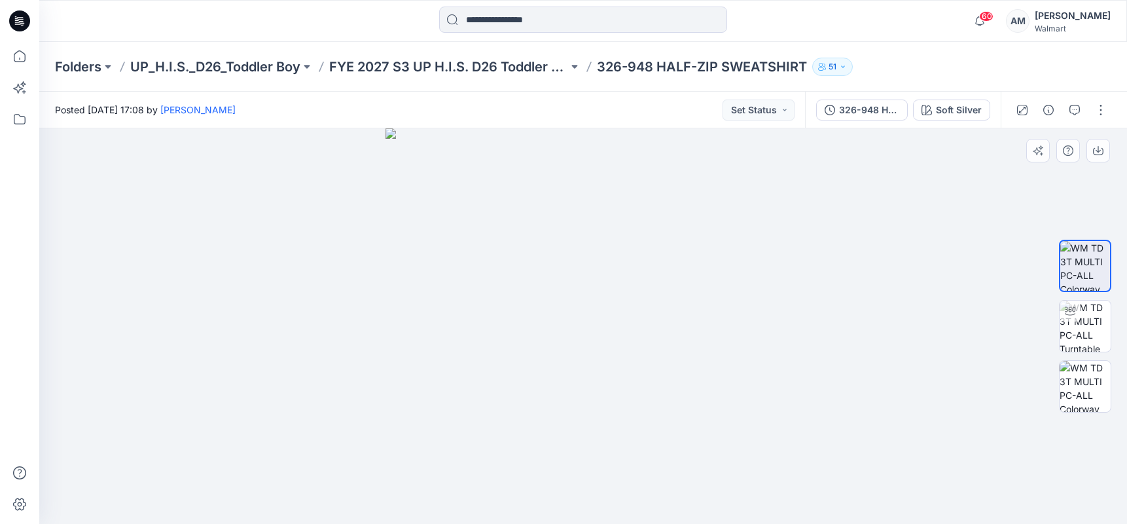
click at [376, 293] on div at bounding box center [583, 325] width 1088 height 395
click at [1100, 111] on button "button" at bounding box center [1100, 109] width 21 height 21
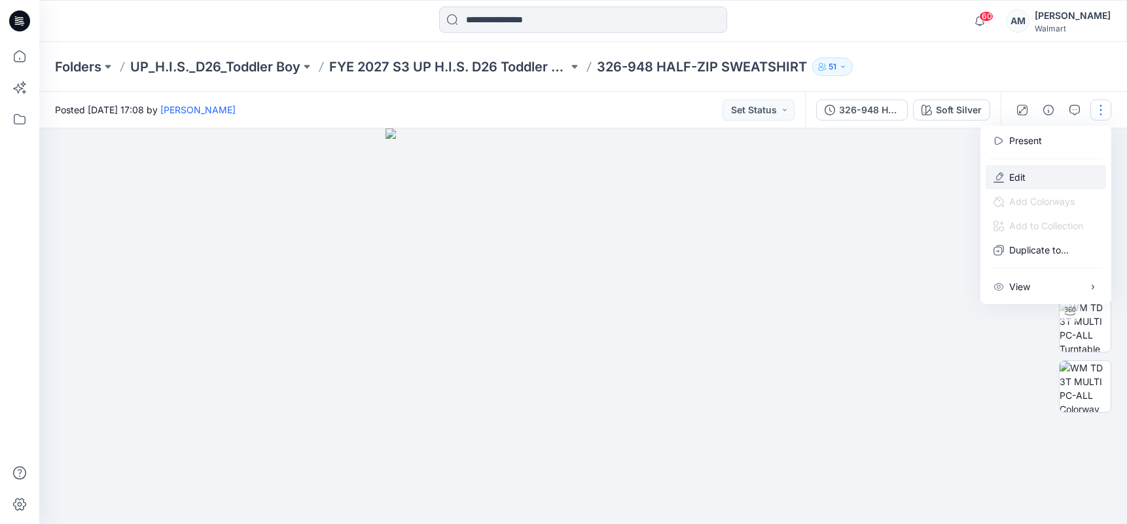
click at [1024, 184] on button "Edit" at bounding box center [1046, 177] width 120 height 24
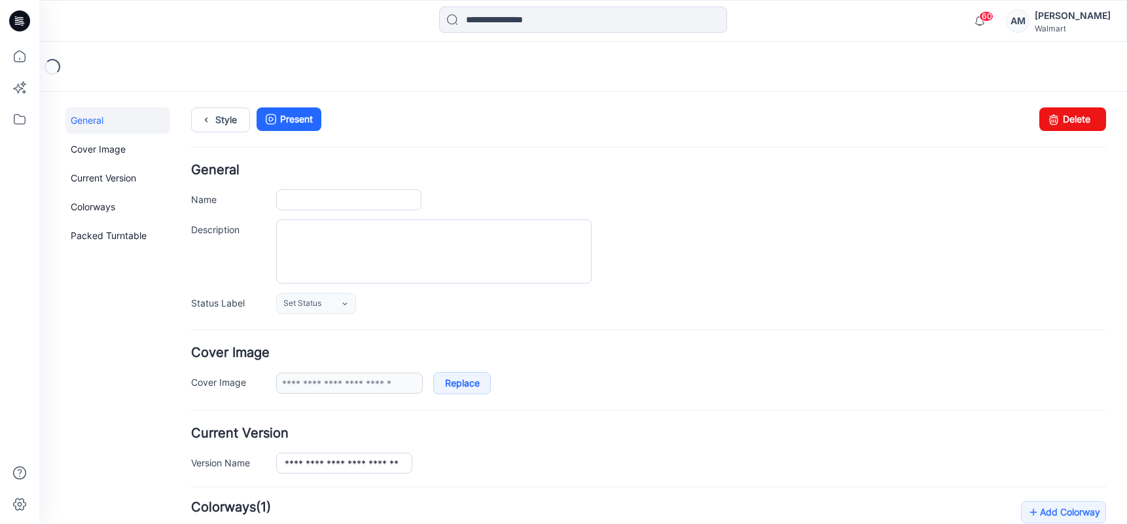
type input "**********"
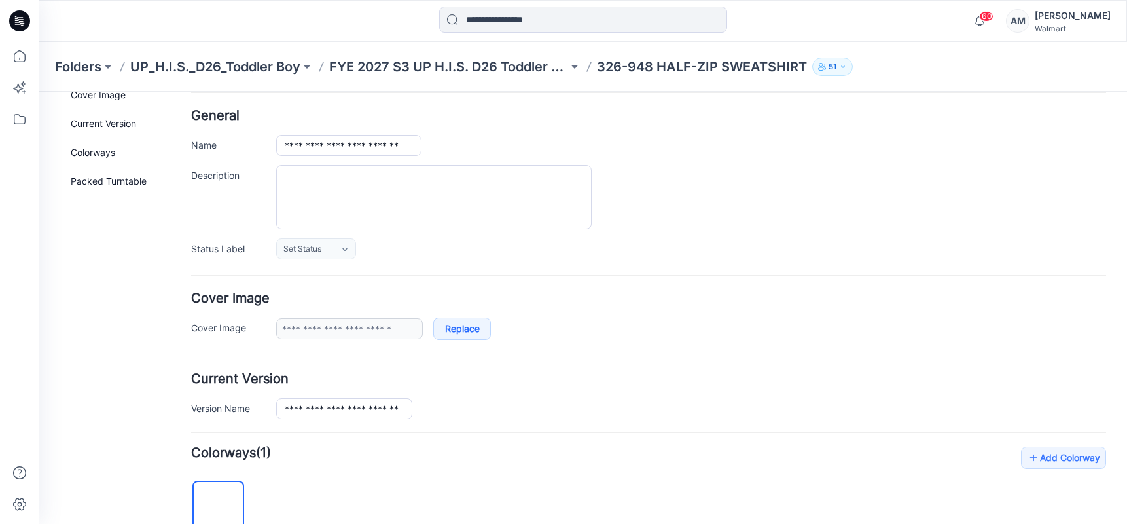
scroll to position [458, 0]
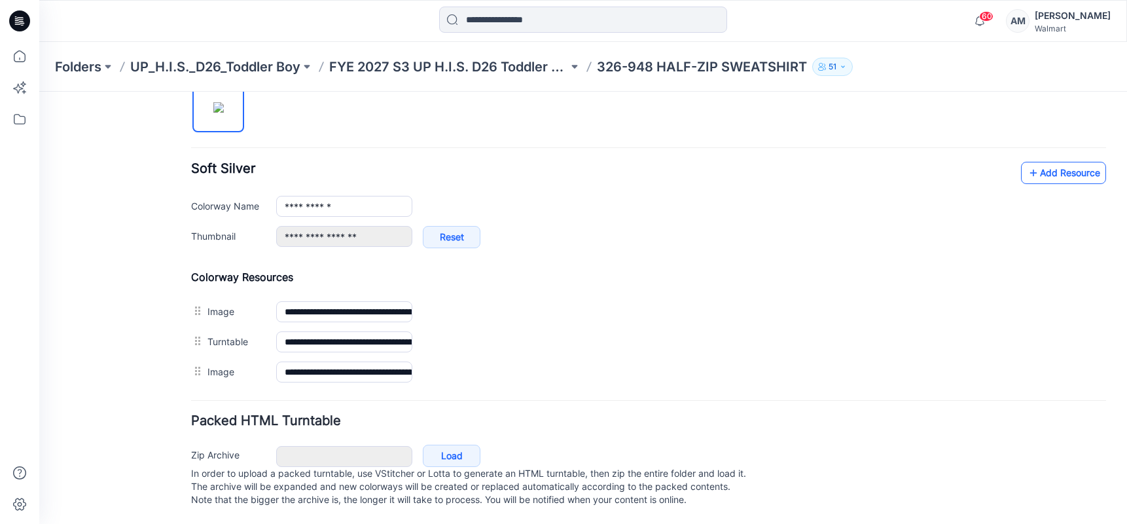
click at [1048, 166] on link "Add Resource" at bounding box center [1063, 173] width 85 height 22
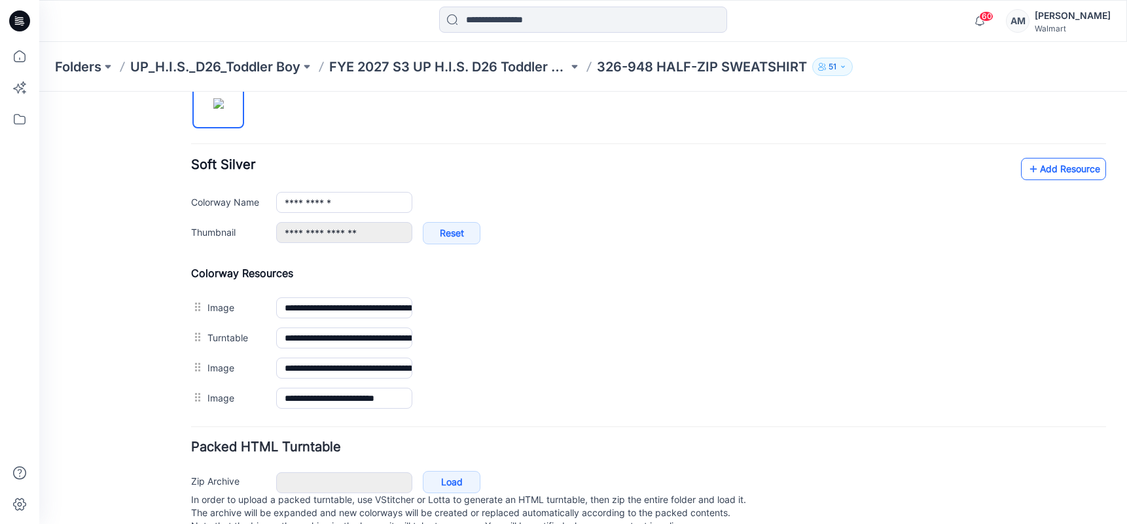
click at [1028, 177] on icon at bounding box center [1033, 168] width 13 height 21
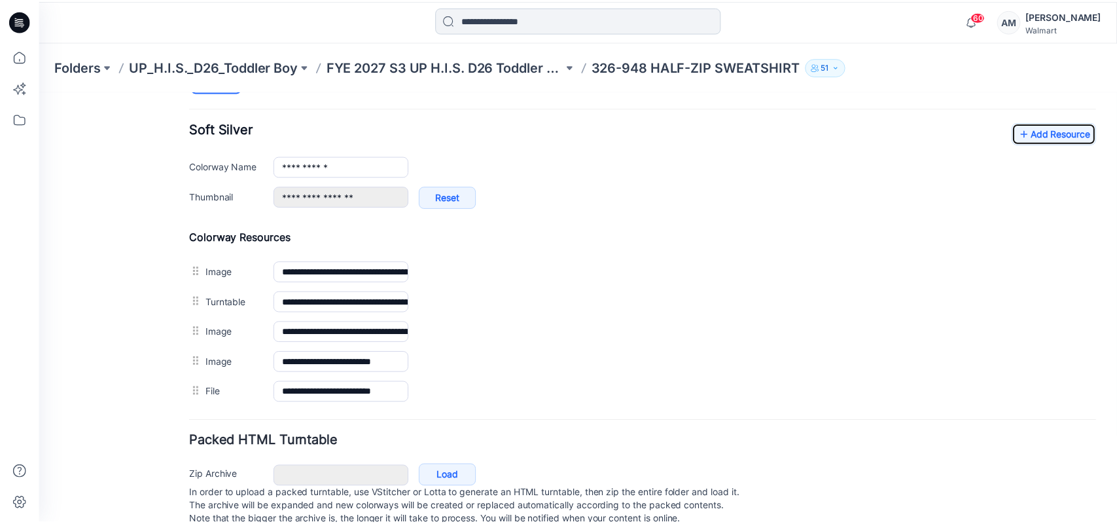
scroll to position [524, 0]
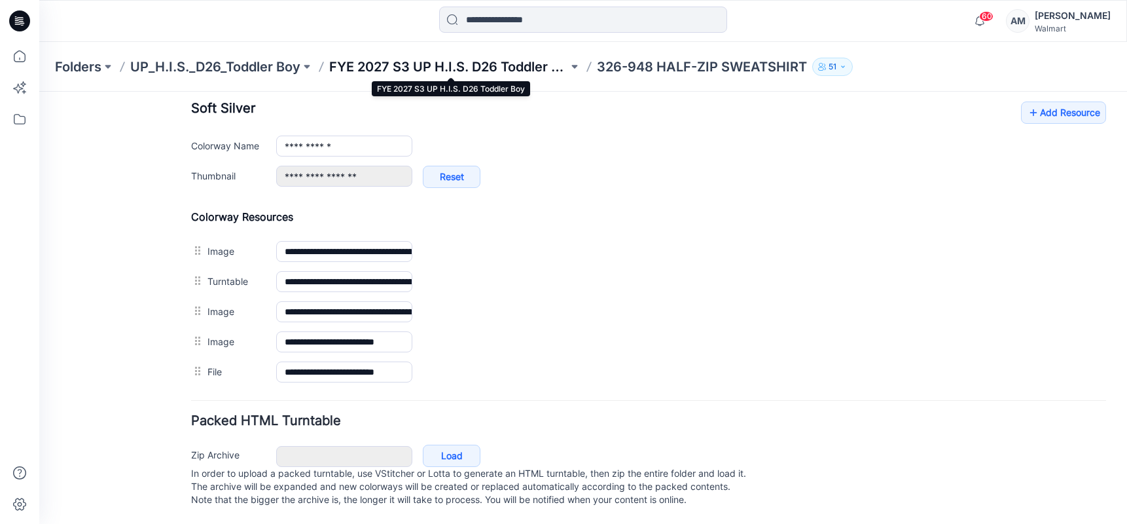
click at [441, 73] on p "FYE 2027 S3 UP H.I.S. D26 Toddler Boy" at bounding box center [448, 67] width 239 height 18
